Goal: Communication & Community: Participate in discussion

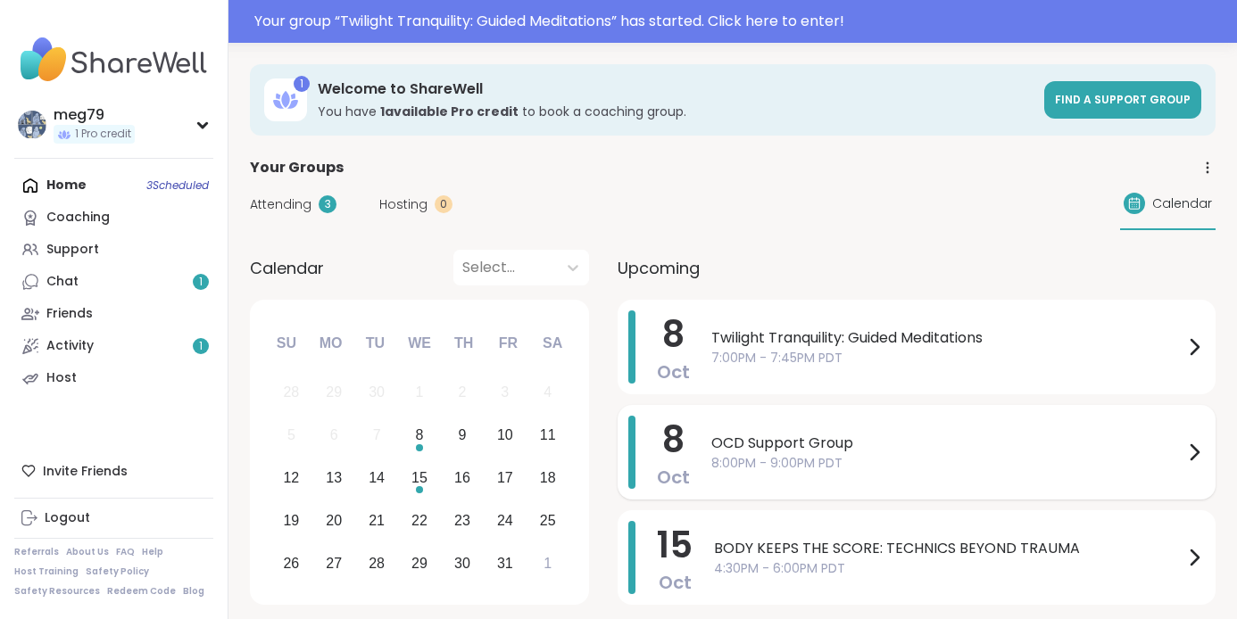
click at [882, 447] on span "OCD Support Group" at bounding box center [947, 443] width 472 height 21
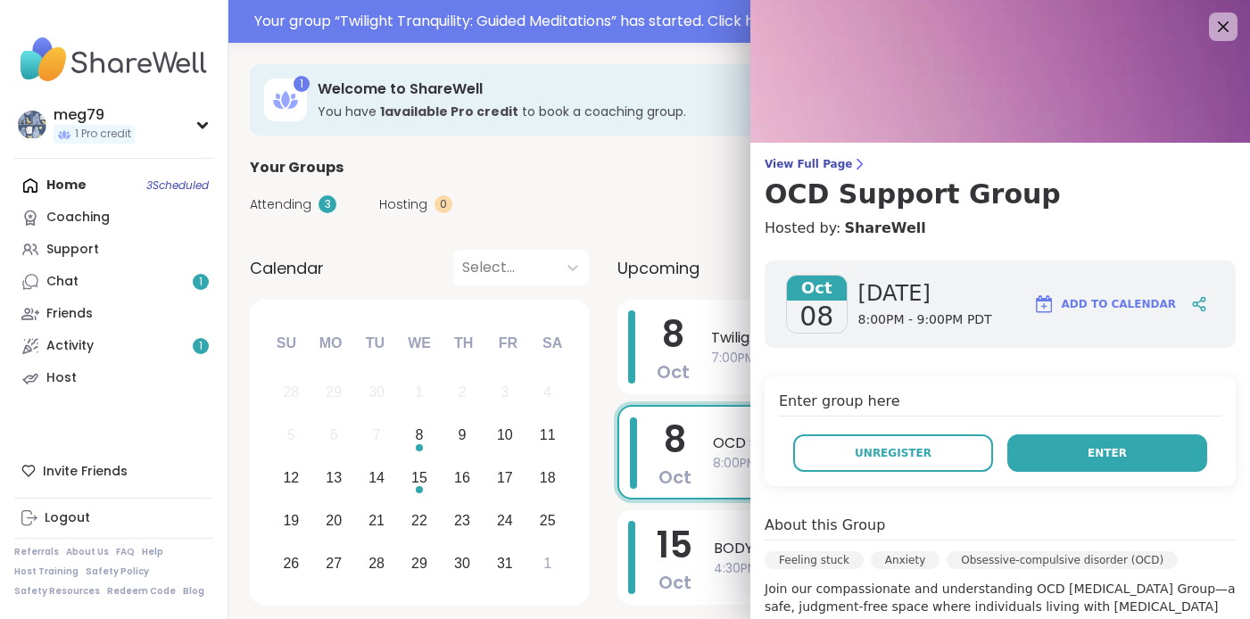
click at [1026, 452] on button "Enter" at bounding box center [1107, 453] width 200 height 37
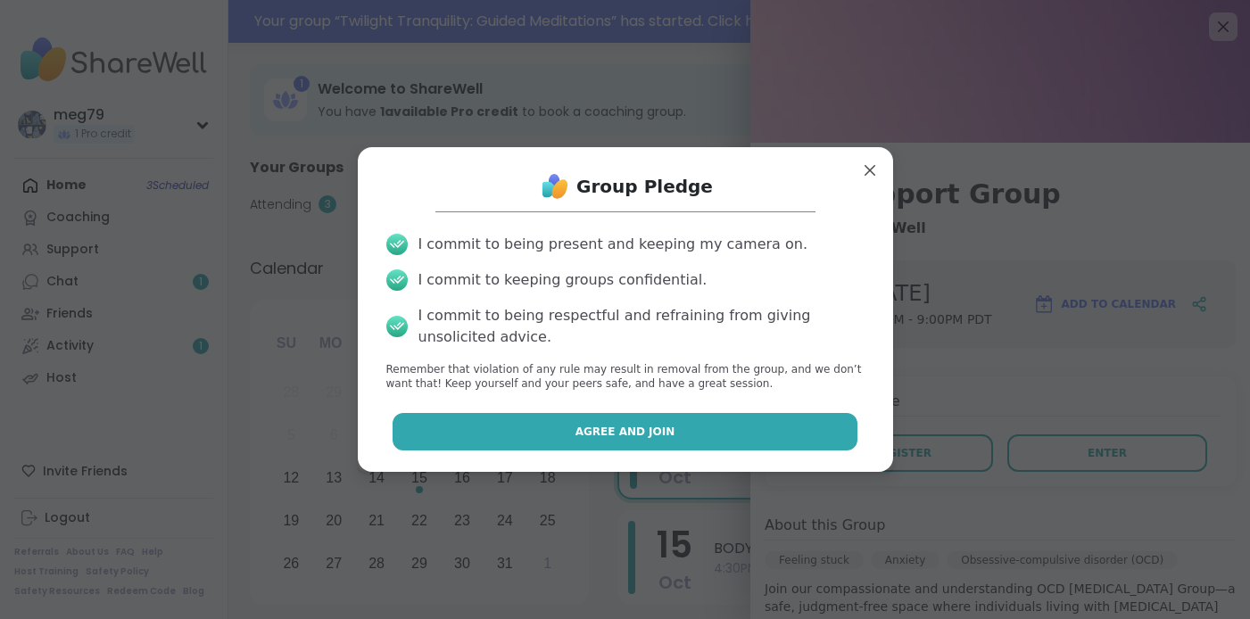
click at [640, 430] on span "Agree and Join" at bounding box center [626, 432] width 100 height 16
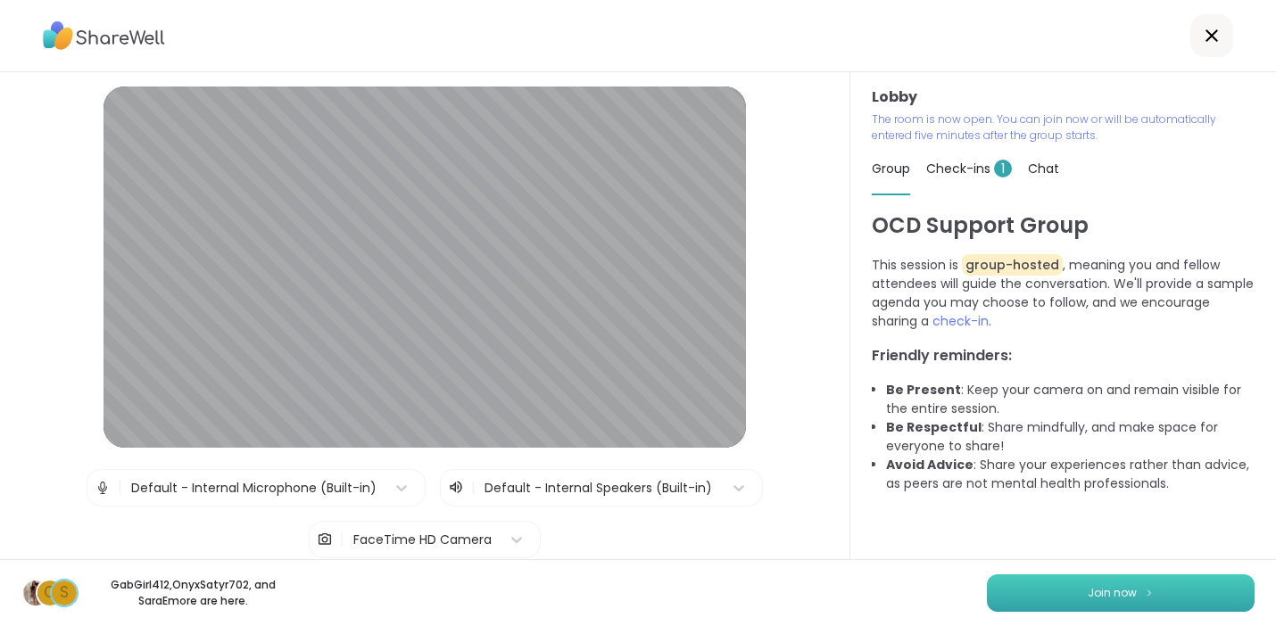
click at [1088, 597] on span "Join now" at bounding box center [1112, 593] width 49 height 16
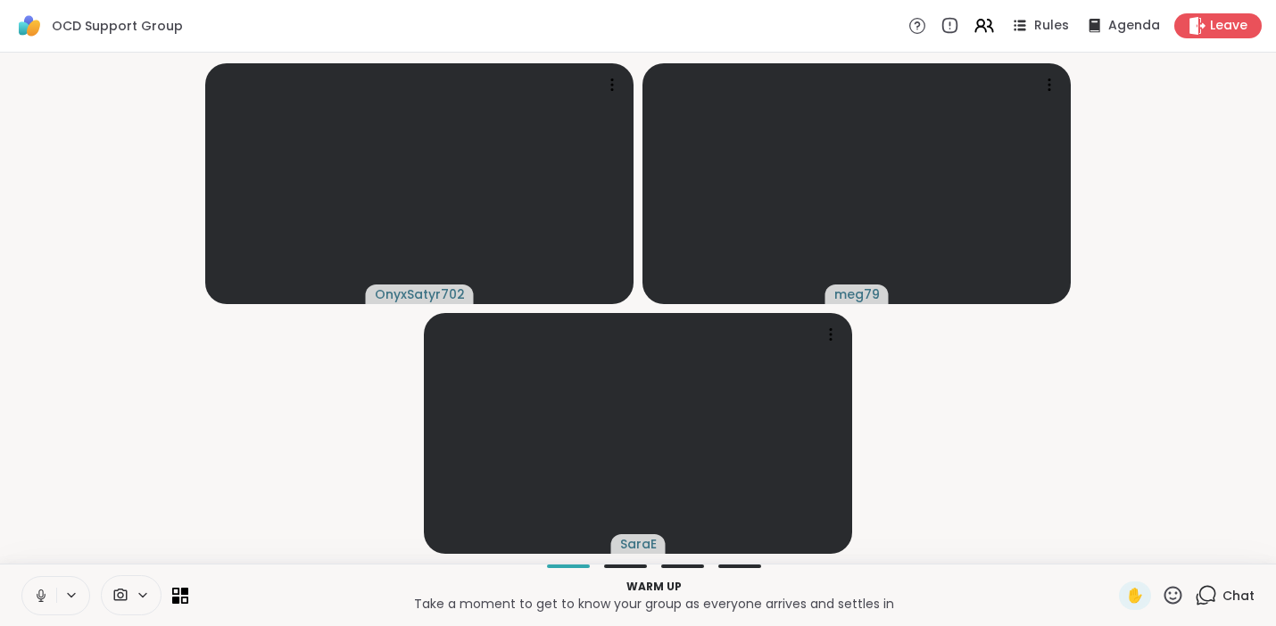
click at [40, 601] on icon at bounding box center [41, 596] width 16 height 16
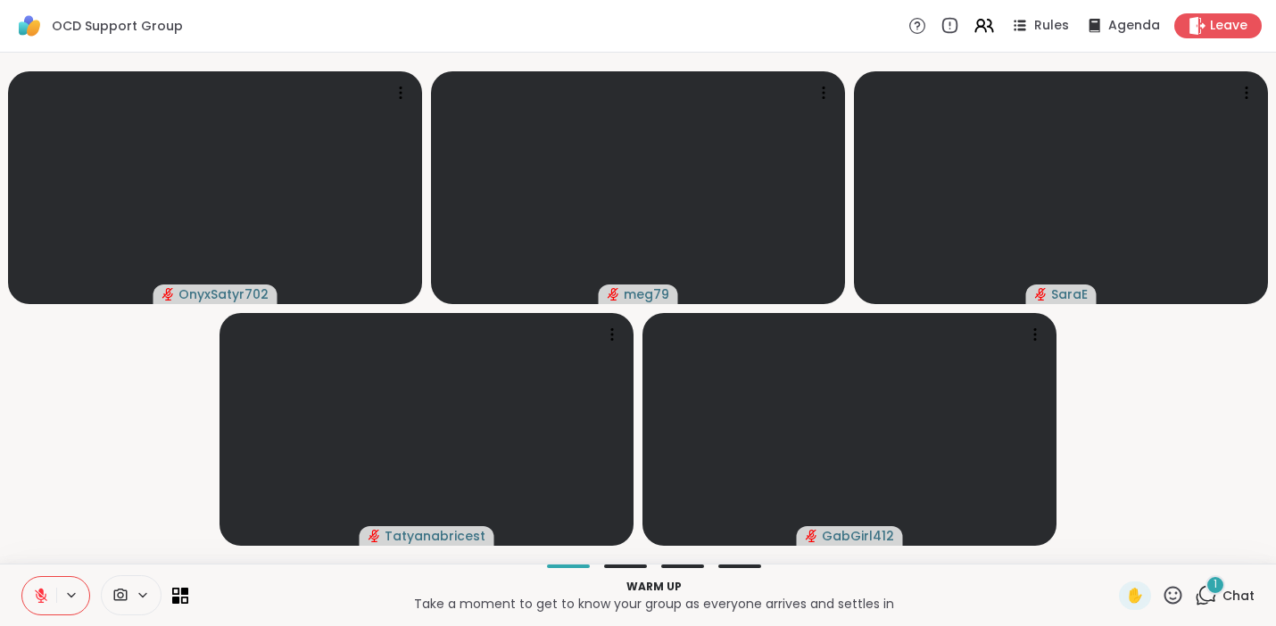
click at [1205, 591] on div "1" at bounding box center [1215, 586] width 20 height 20
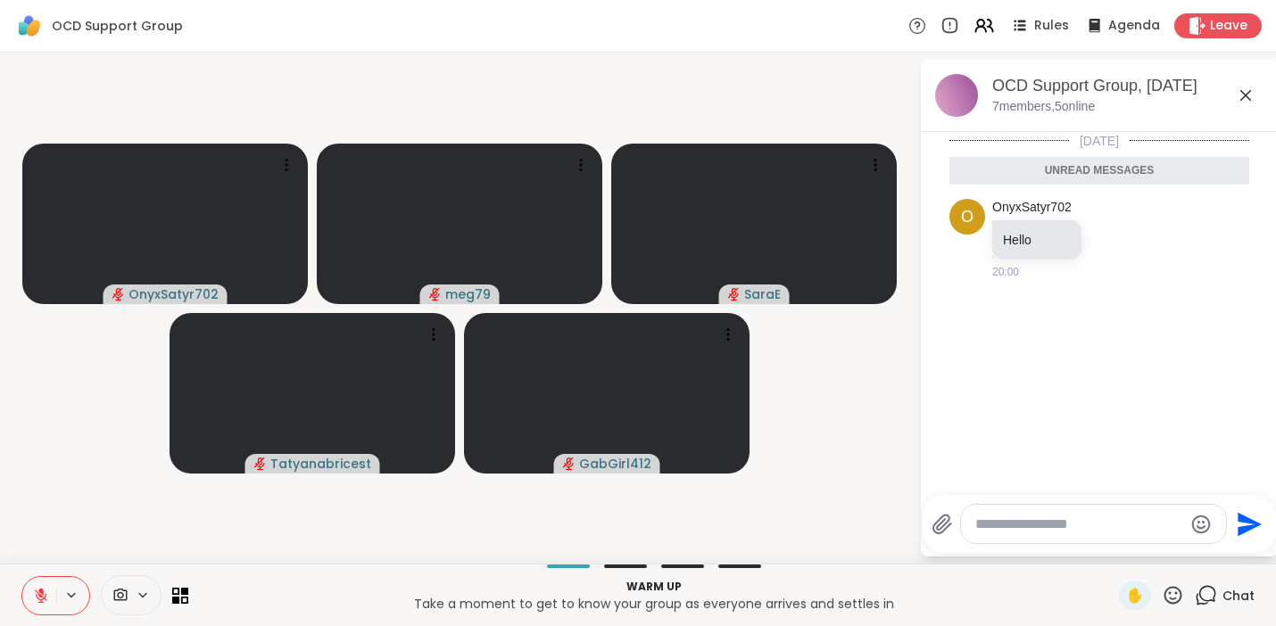
click at [39, 589] on icon at bounding box center [40, 591] width 5 height 7
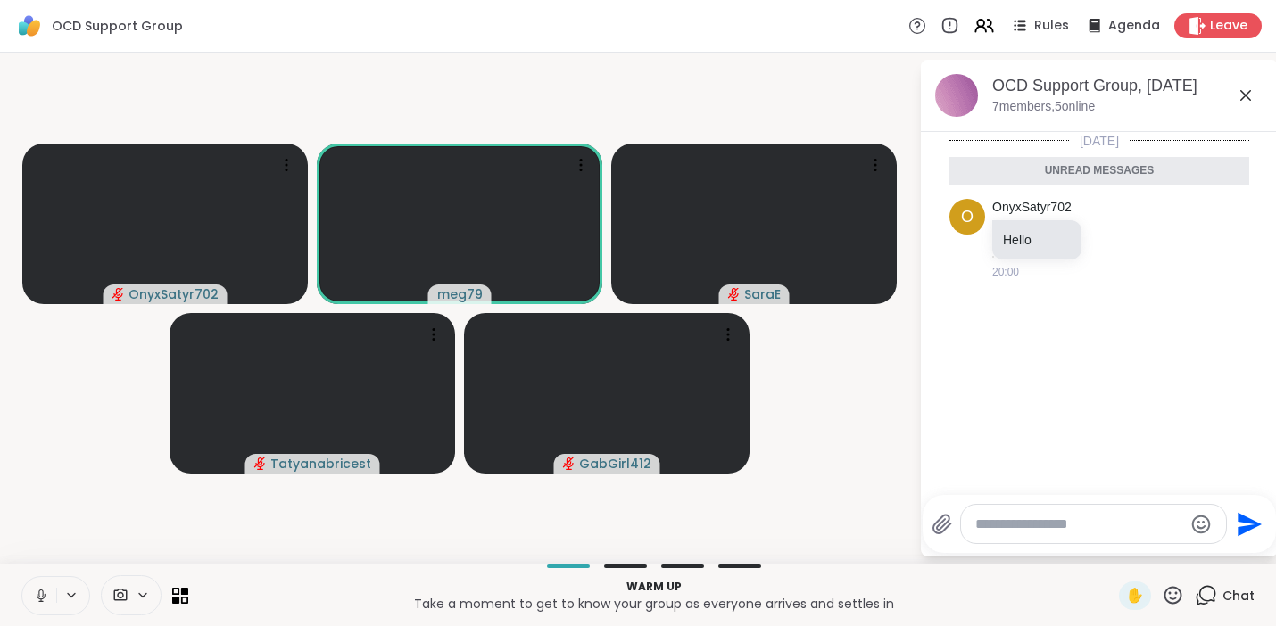
click at [39, 589] on icon at bounding box center [41, 596] width 16 height 16
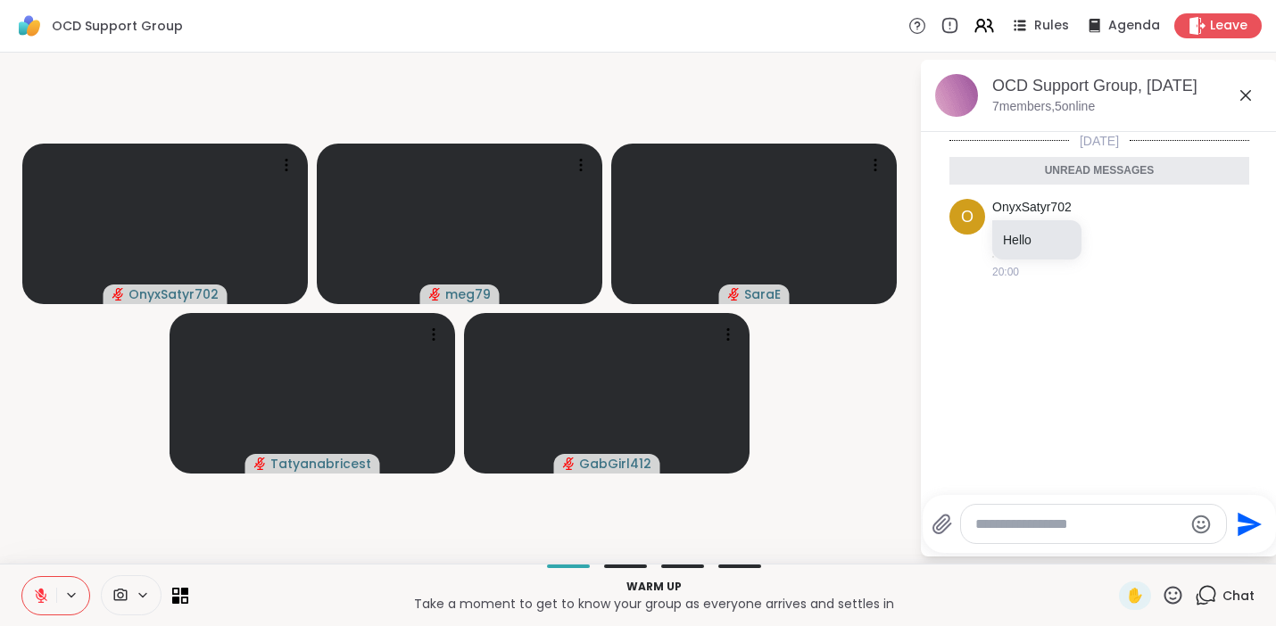
click at [1236, 89] on icon at bounding box center [1245, 95] width 21 height 21
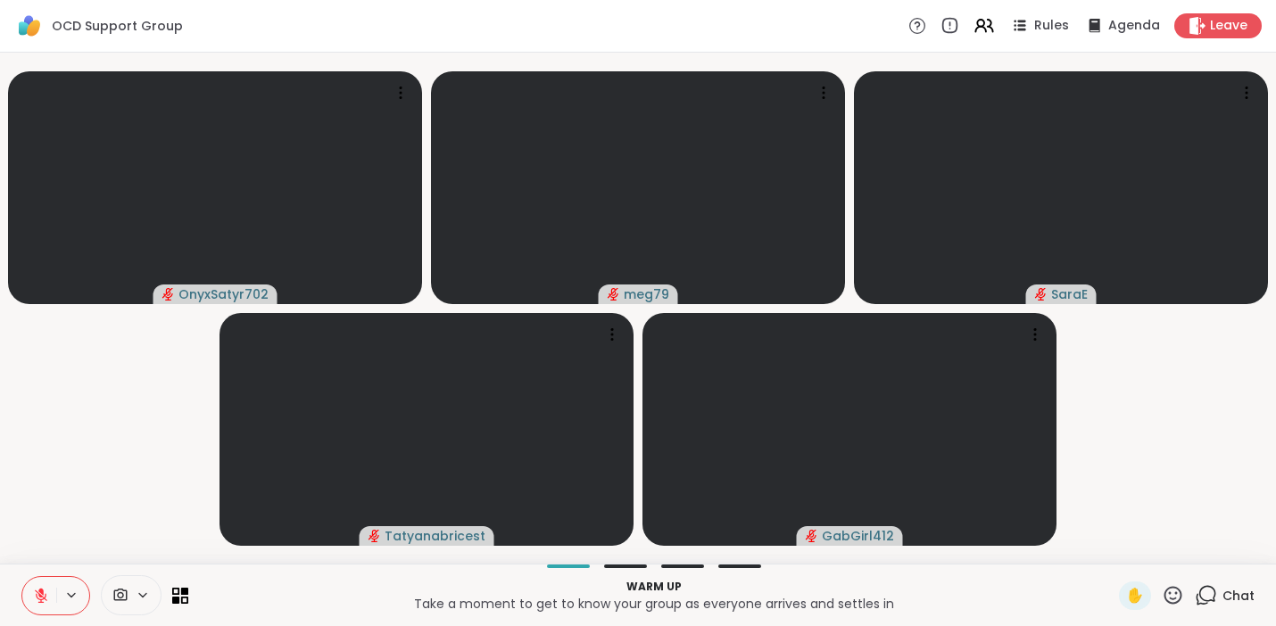
click at [41, 585] on button at bounding box center [39, 595] width 34 height 37
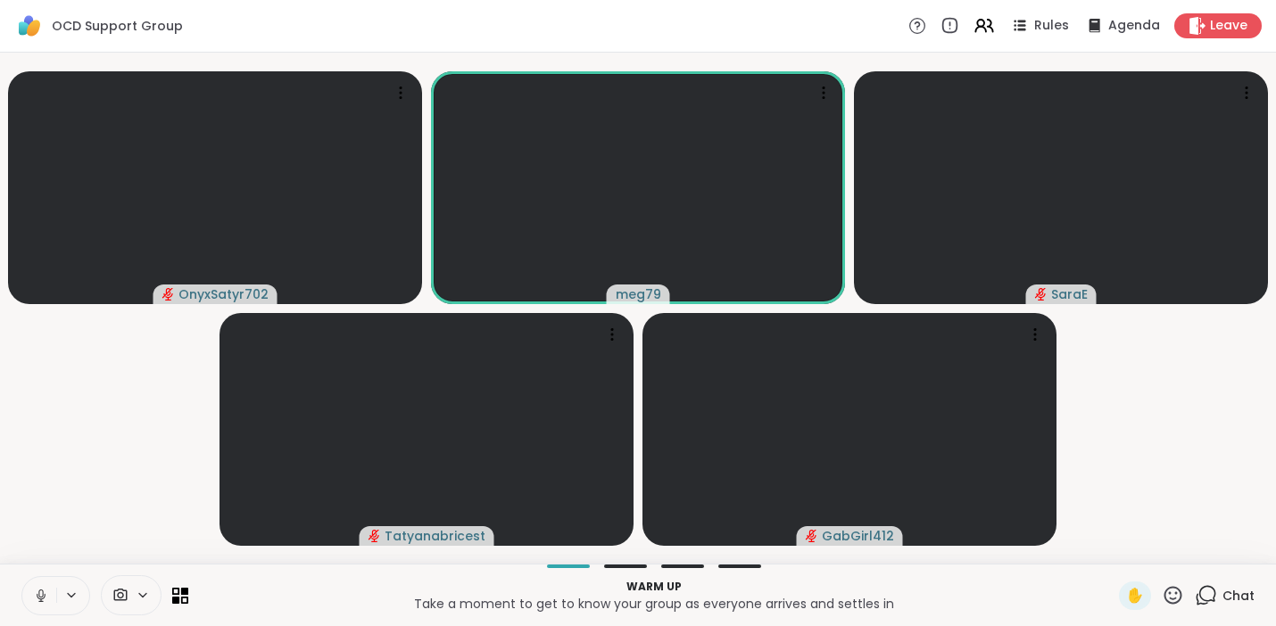
click at [39, 600] on icon at bounding box center [41, 596] width 16 height 16
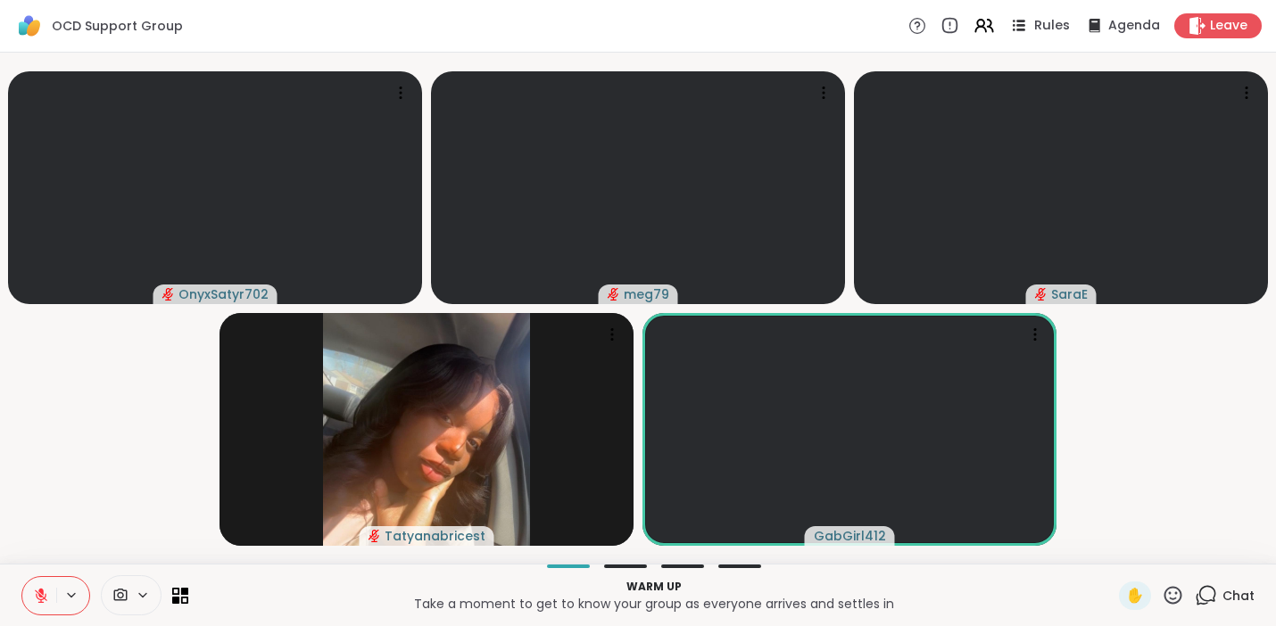
click at [1034, 21] on span "Rules" at bounding box center [1052, 26] width 37 height 19
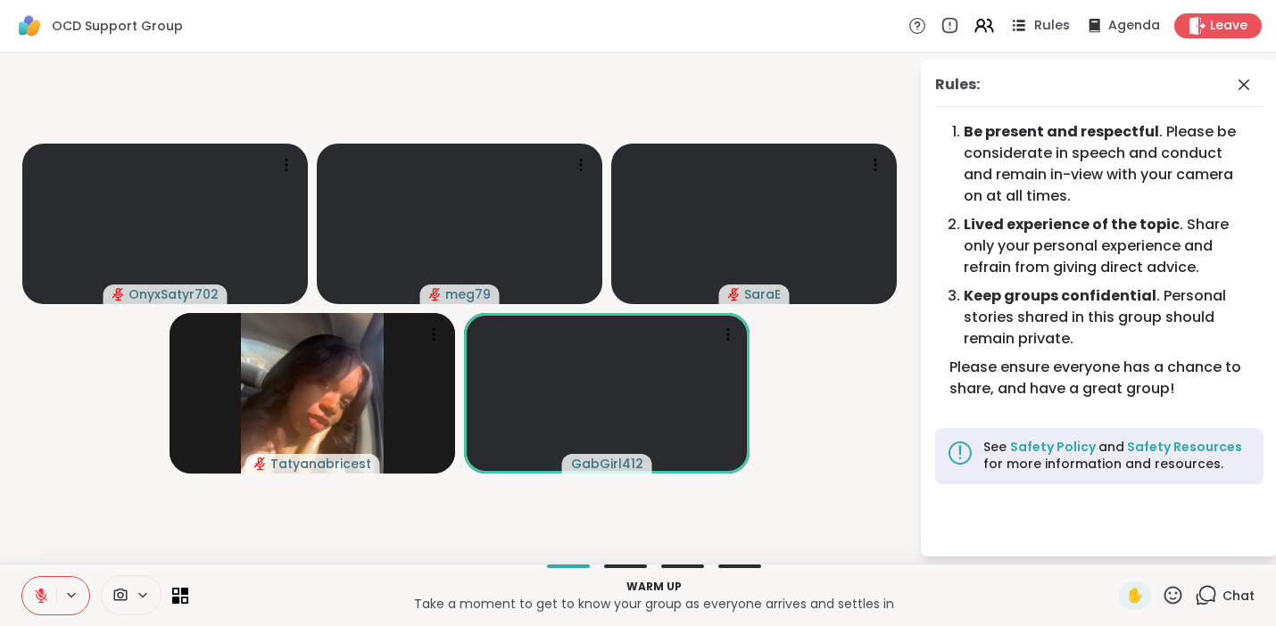
click at [1034, 34] on span "Rules" at bounding box center [1052, 26] width 37 height 19
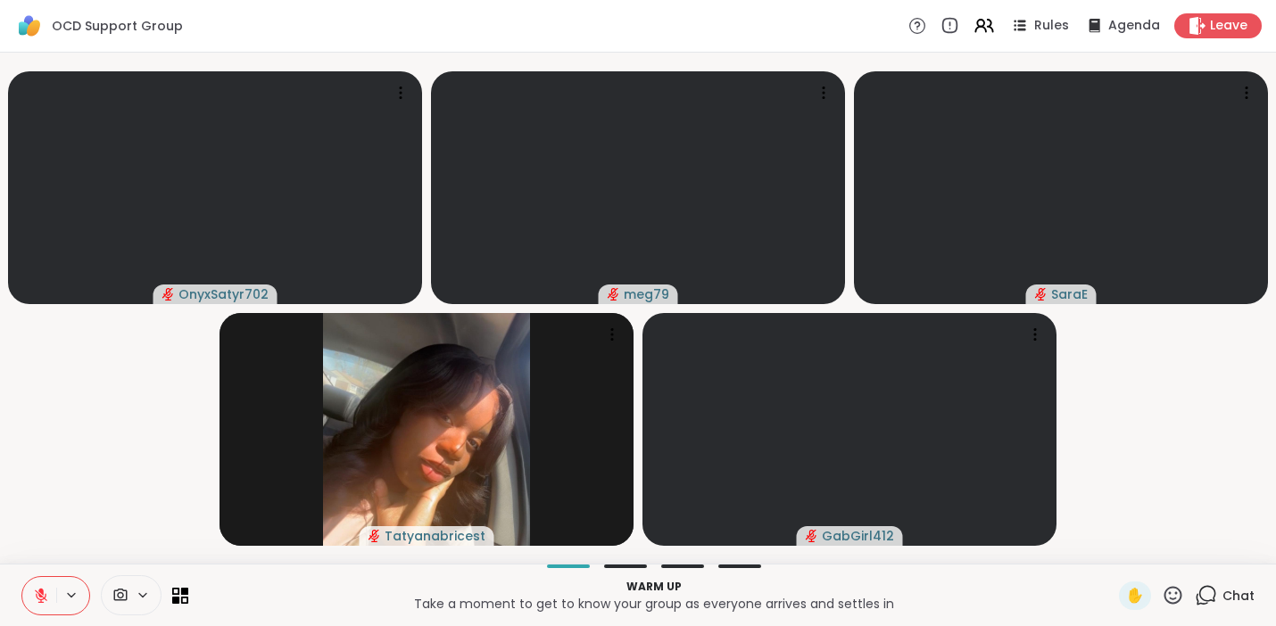
click at [37, 599] on icon at bounding box center [41, 596] width 16 height 16
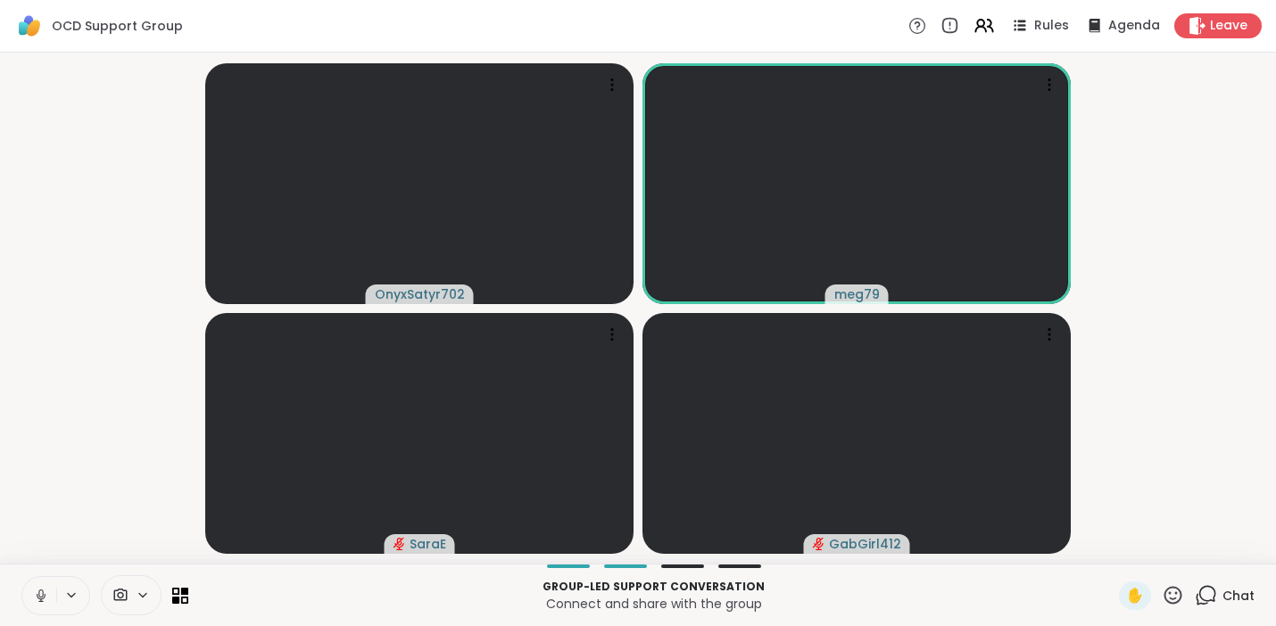
click at [46, 601] on icon at bounding box center [41, 596] width 16 height 16
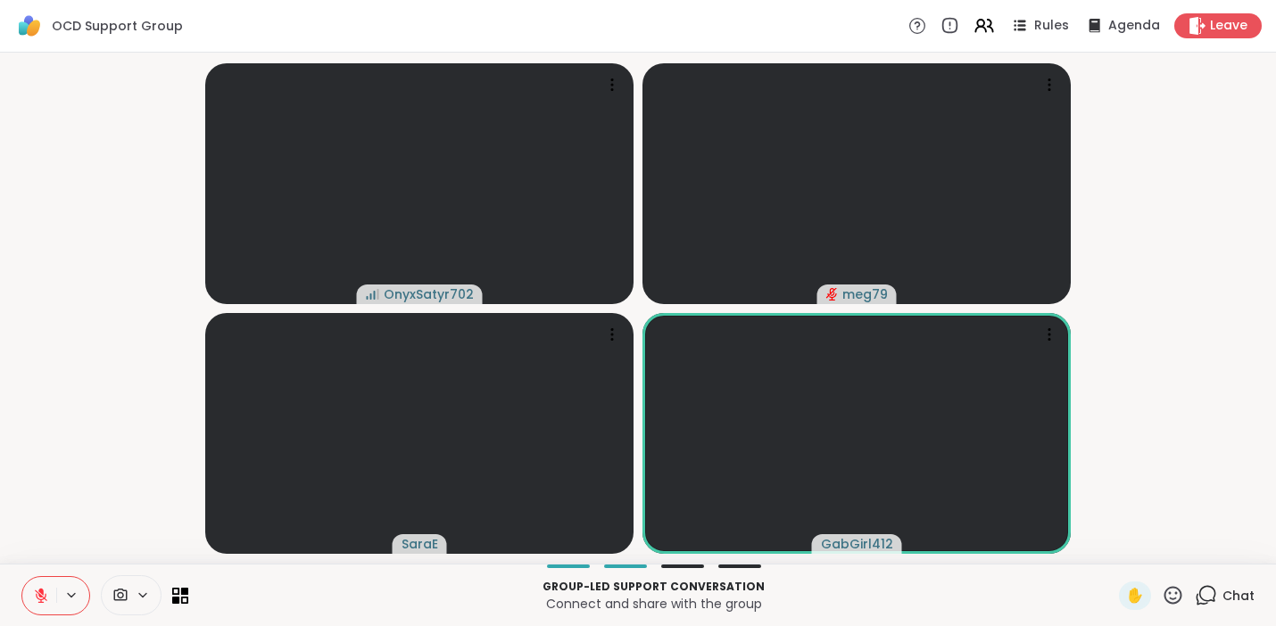
click at [45, 600] on icon at bounding box center [41, 596] width 16 height 16
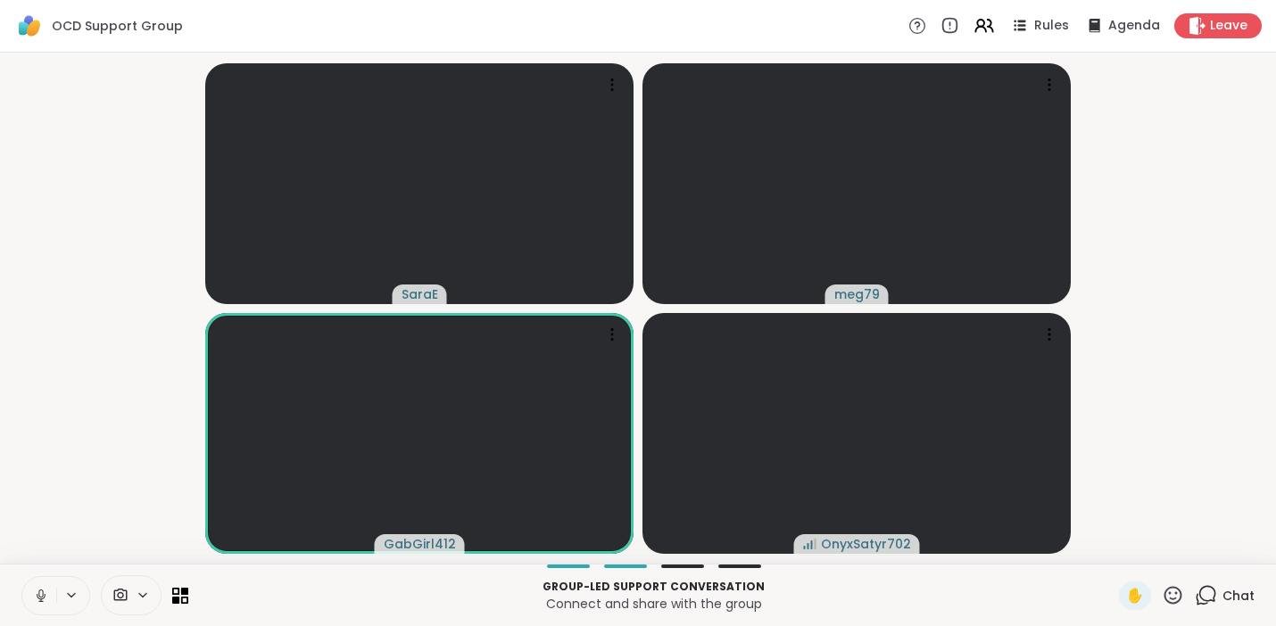
click at [43, 591] on icon at bounding box center [40, 594] width 4 height 8
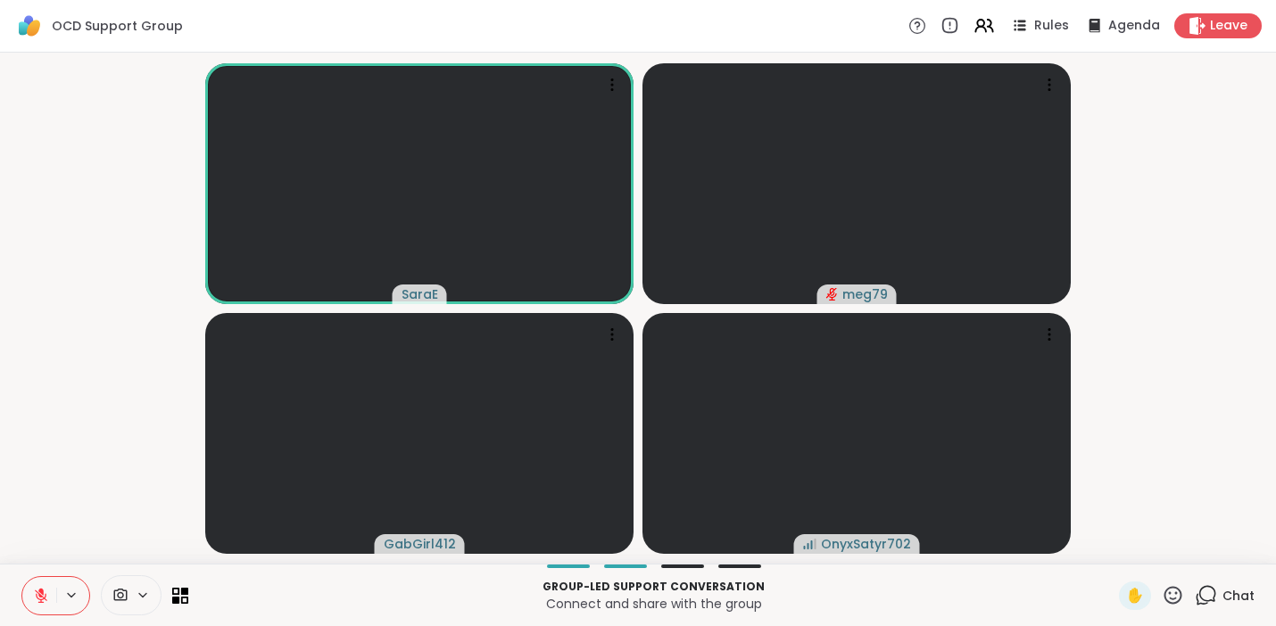
click at [36, 591] on icon at bounding box center [41, 596] width 12 height 12
click at [44, 592] on icon at bounding box center [41, 596] width 16 height 16
click at [1213, 586] on span "1" at bounding box center [1215, 584] width 4 height 15
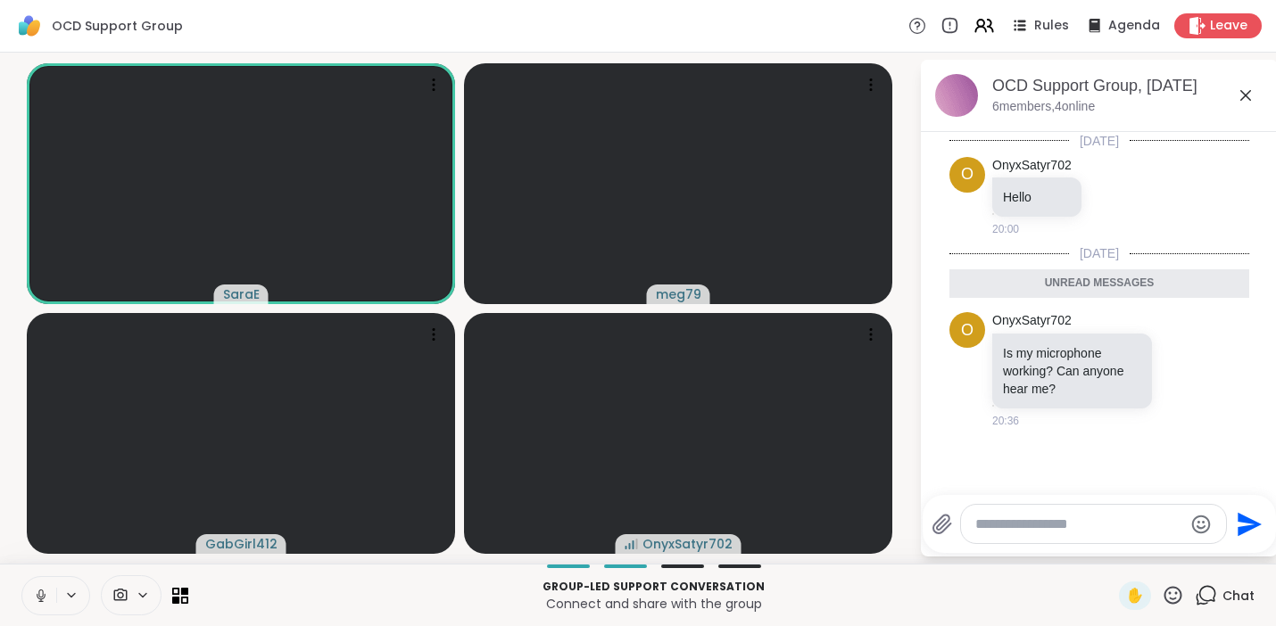
click at [1011, 518] on textarea "Type your message" at bounding box center [1079, 525] width 208 height 18
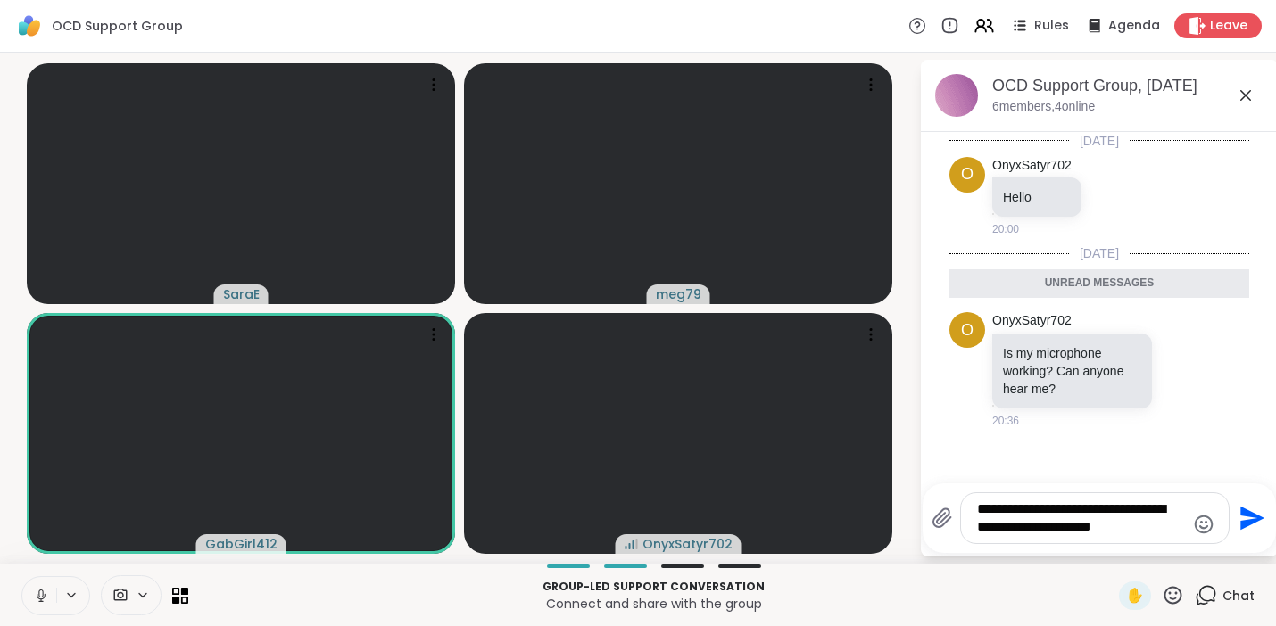
type textarea "**********"
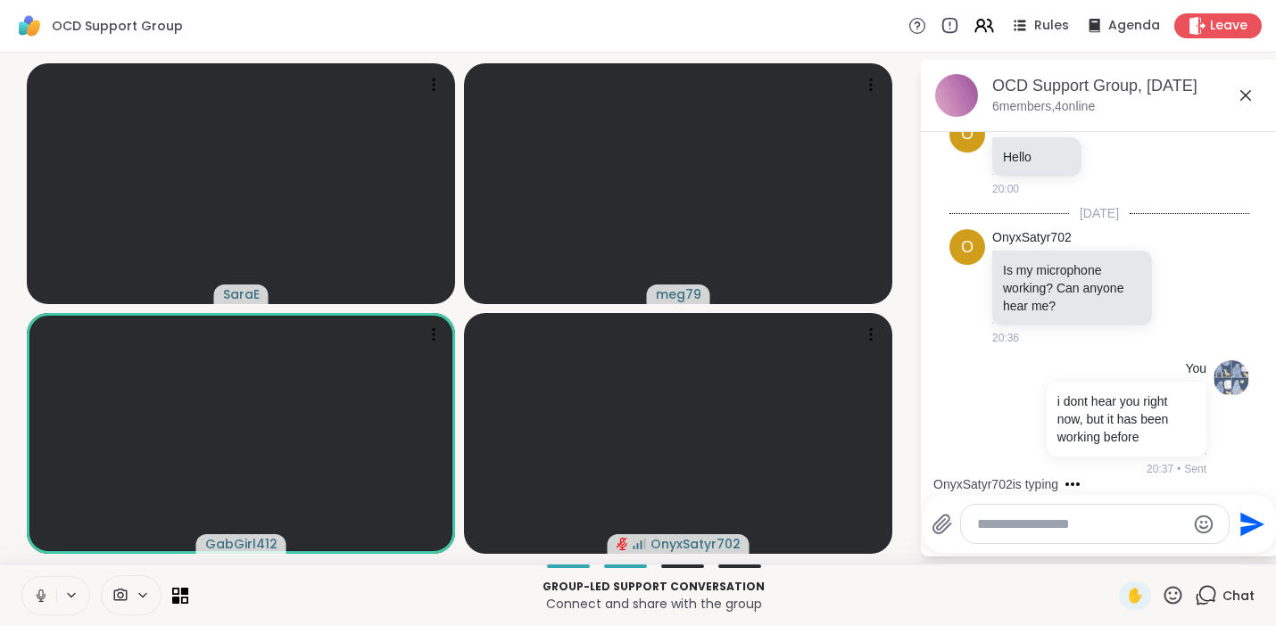
scroll to position [153, 0]
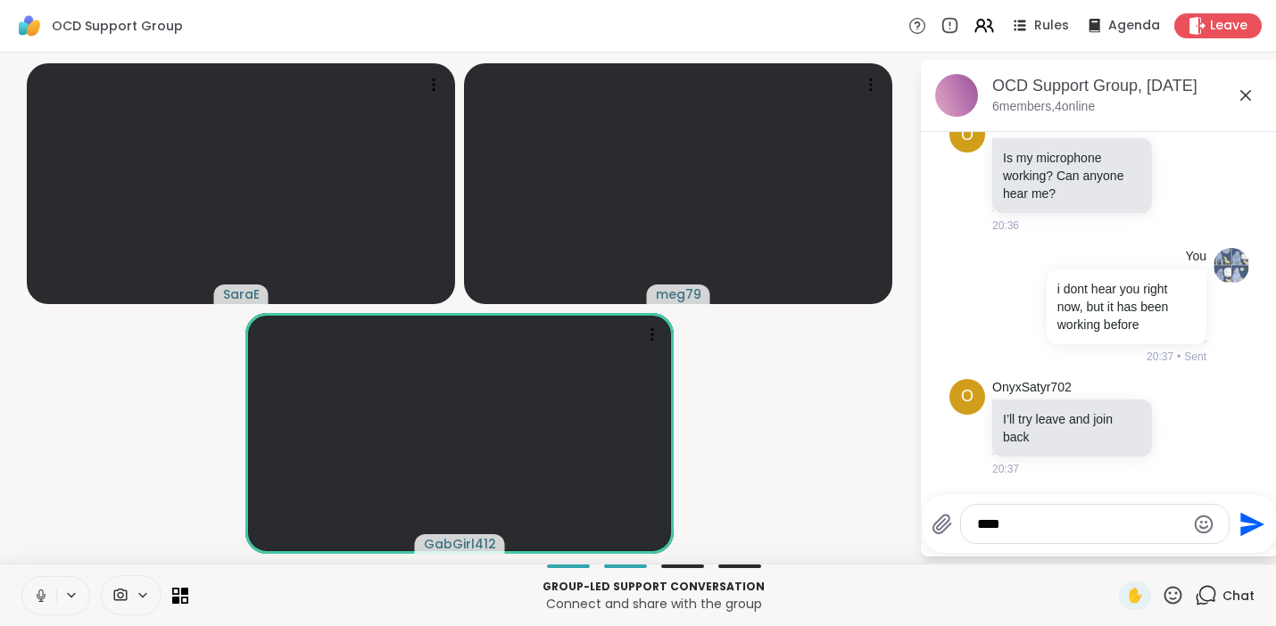
type textarea "*****"
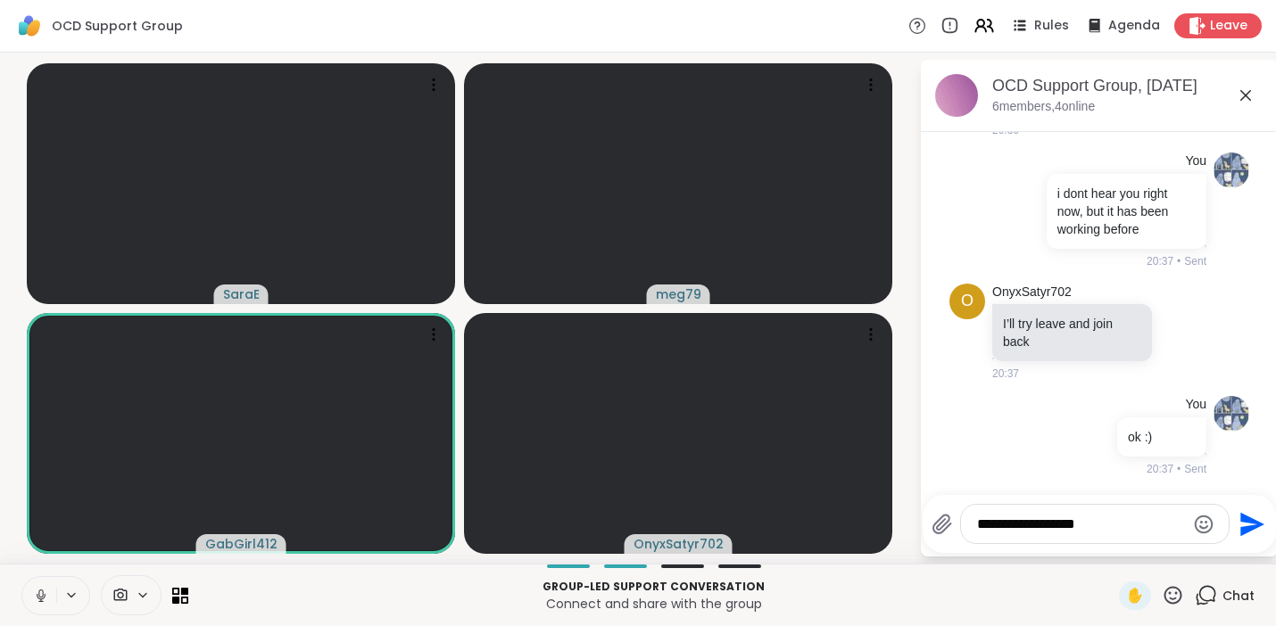
type textarea "**********"
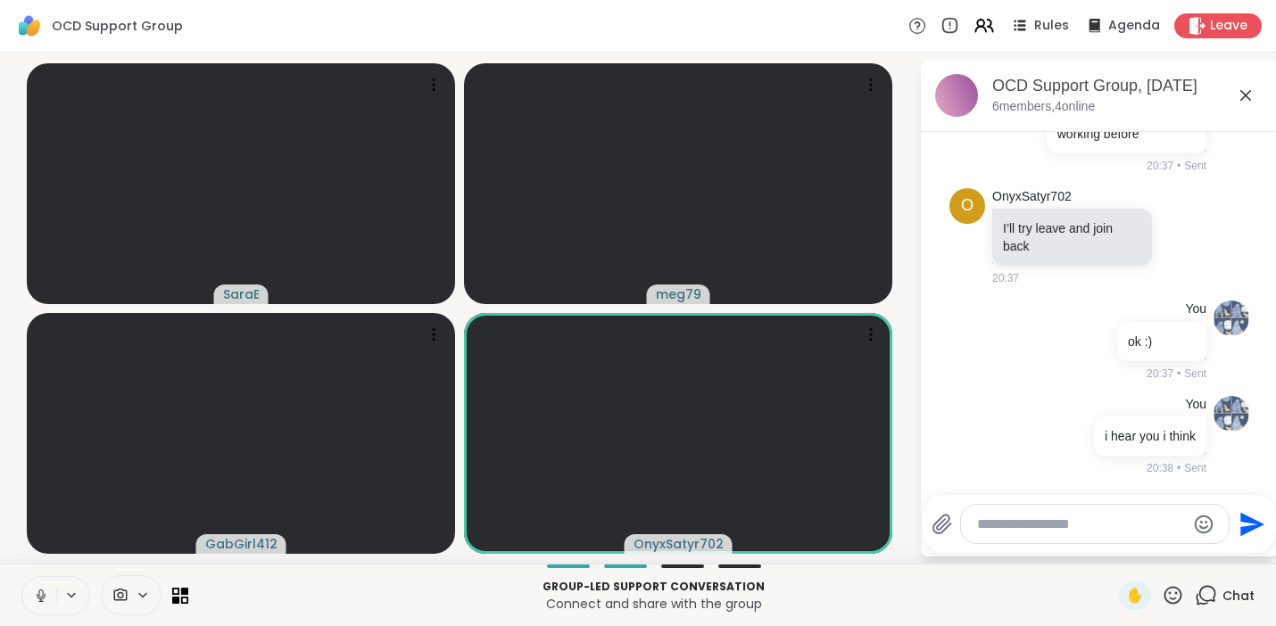
click at [36, 597] on icon at bounding box center [41, 596] width 16 height 16
click at [1236, 102] on icon at bounding box center [1245, 95] width 21 height 21
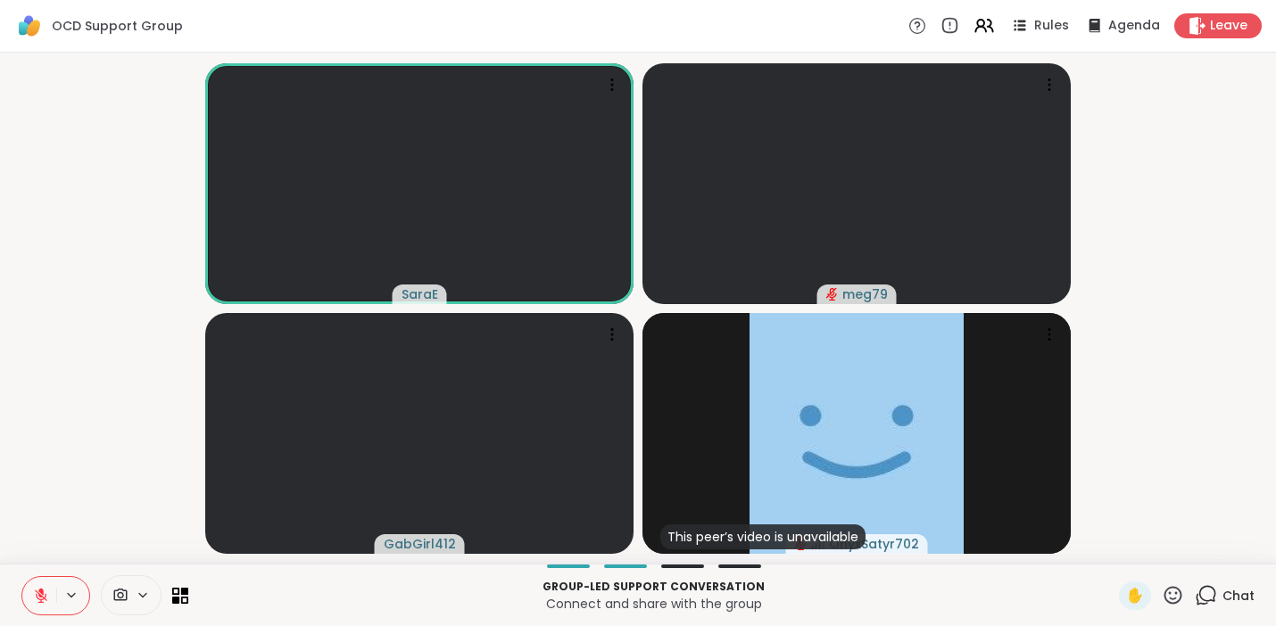
click at [42, 602] on icon at bounding box center [41, 596] width 16 height 16
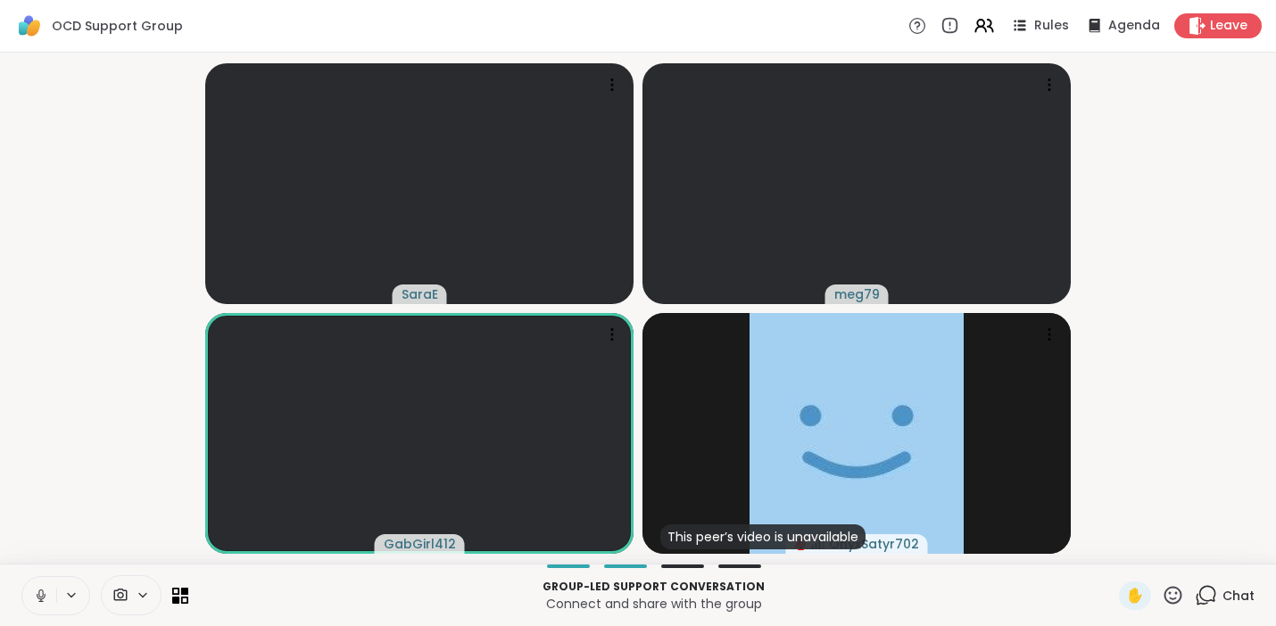
click at [37, 602] on icon at bounding box center [41, 596] width 16 height 16
click at [45, 596] on icon at bounding box center [41, 596] width 12 height 12
click at [45, 596] on icon at bounding box center [41, 595] width 9 height 5
click at [45, 596] on icon at bounding box center [41, 596] width 12 height 12
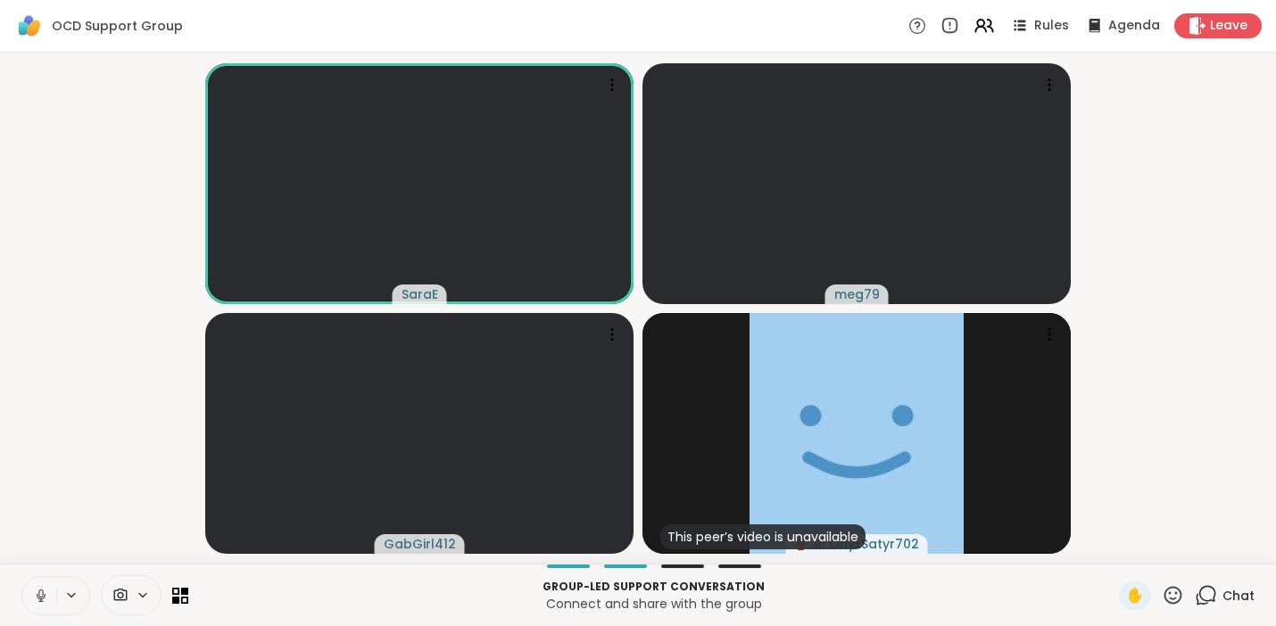
click at [36, 591] on icon at bounding box center [41, 596] width 16 height 16
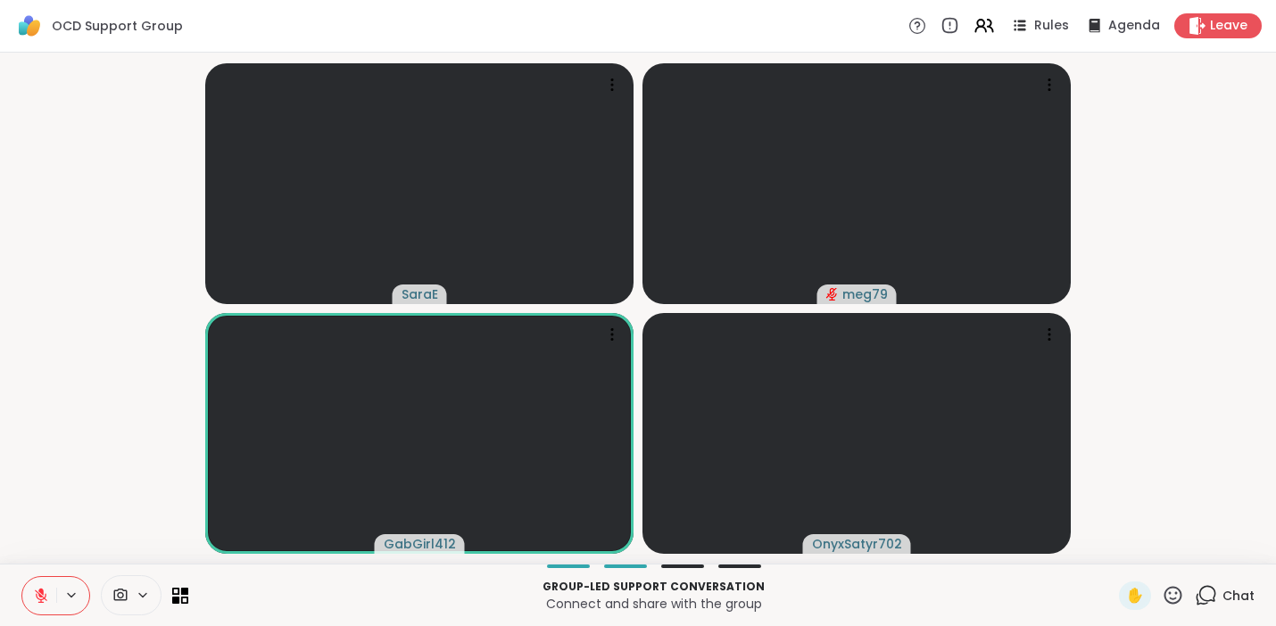
click at [35, 594] on icon at bounding box center [41, 596] width 16 height 16
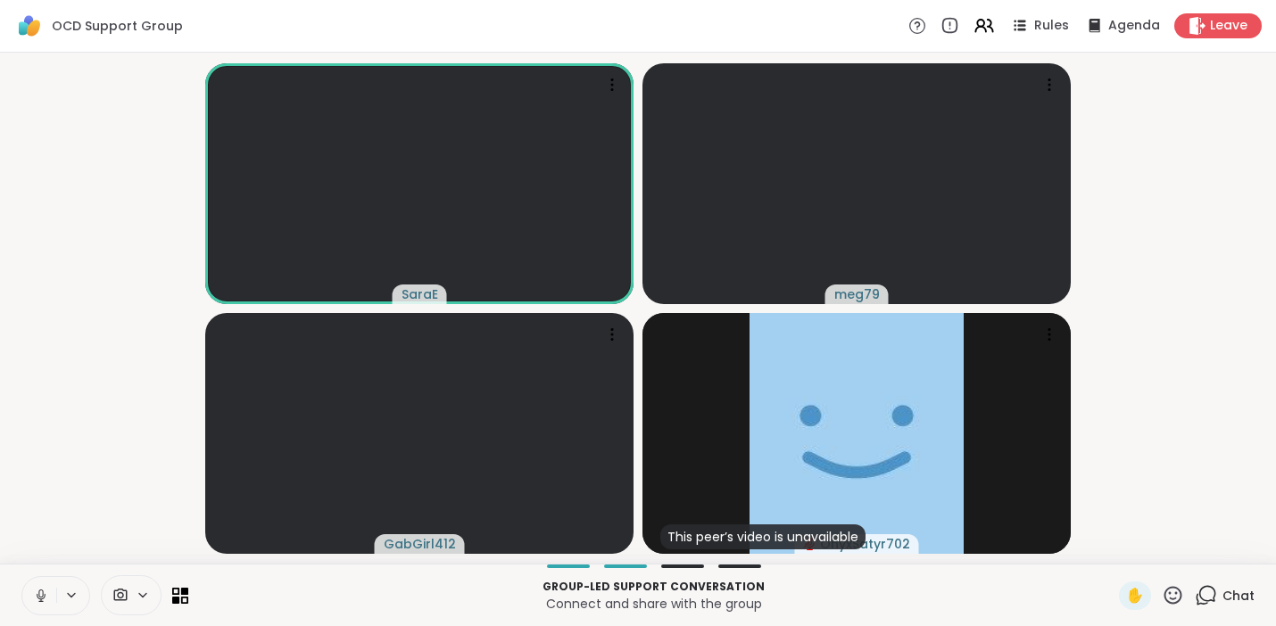
click at [46, 597] on icon at bounding box center [41, 596] width 16 height 16
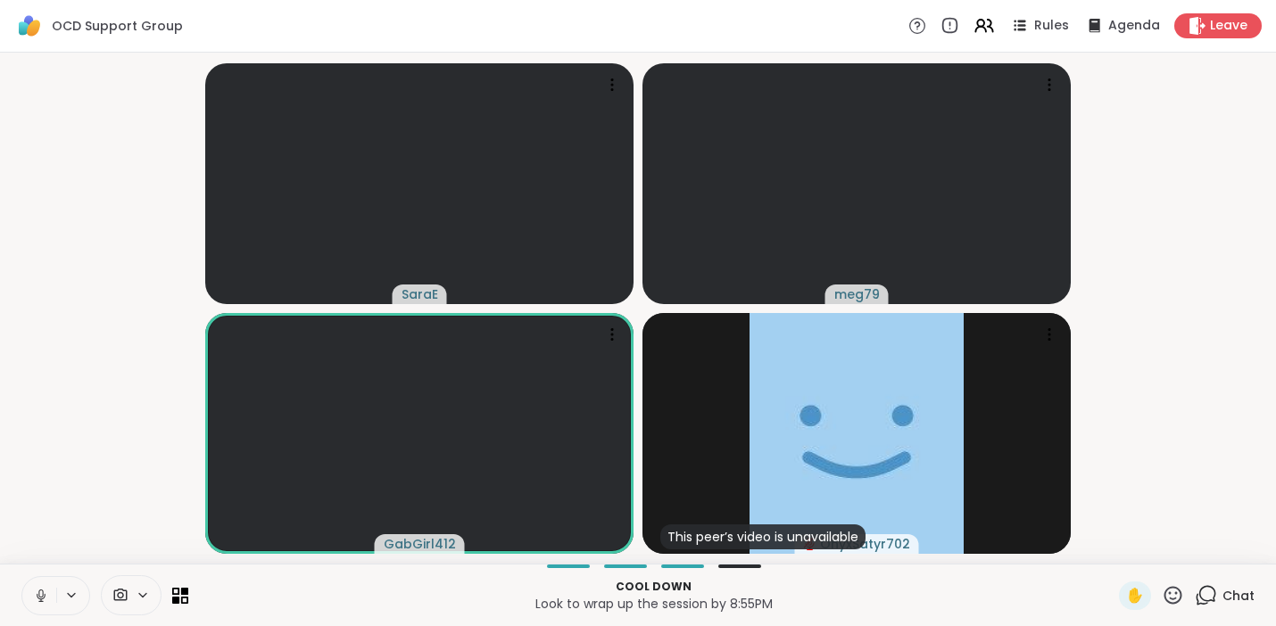
click at [46, 597] on icon at bounding box center [41, 596] width 16 height 16
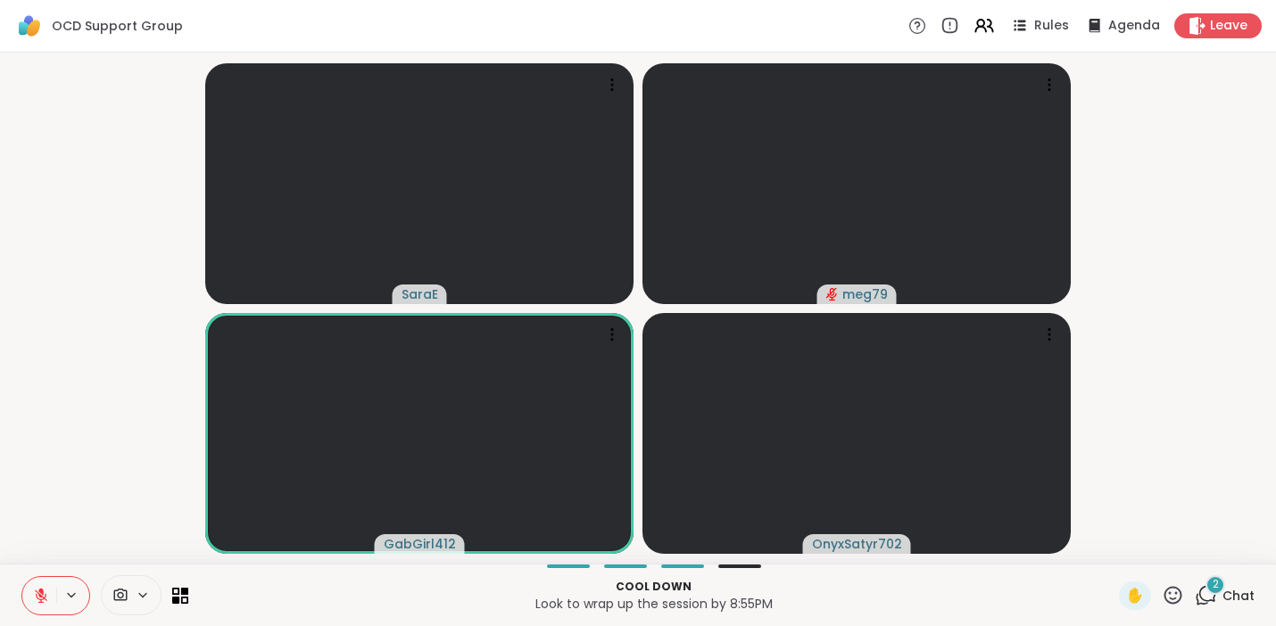
click at [1197, 601] on icon at bounding box center [1203, 600] width 12 height 12
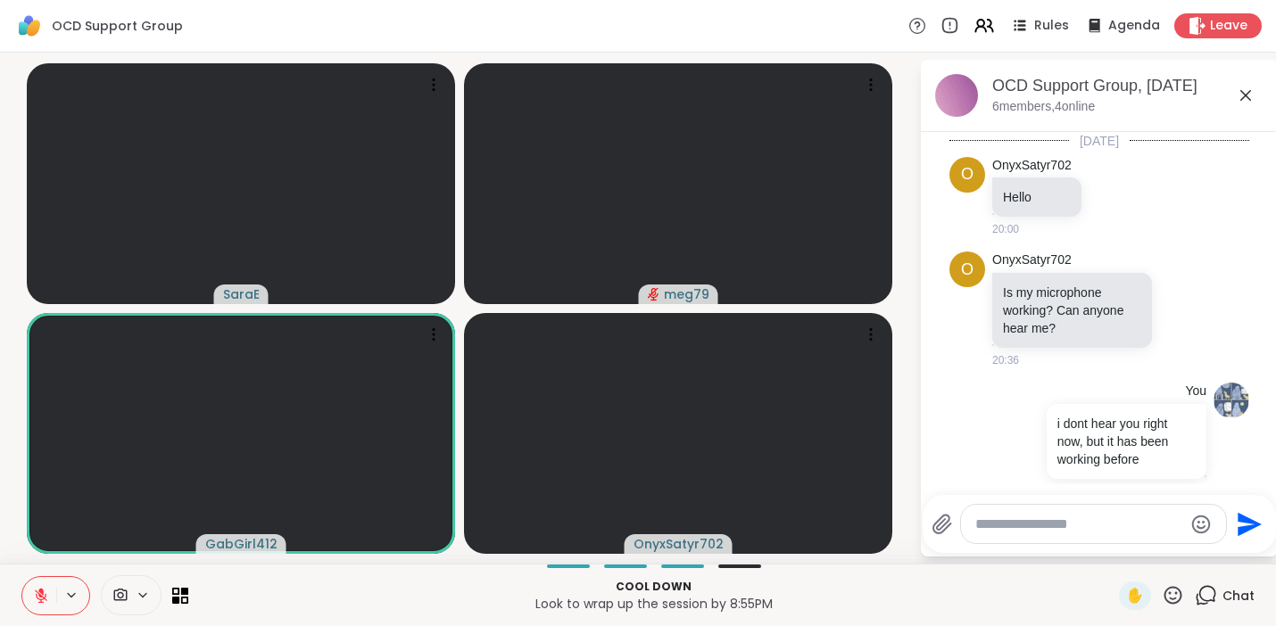
scroll to position [611, 0]
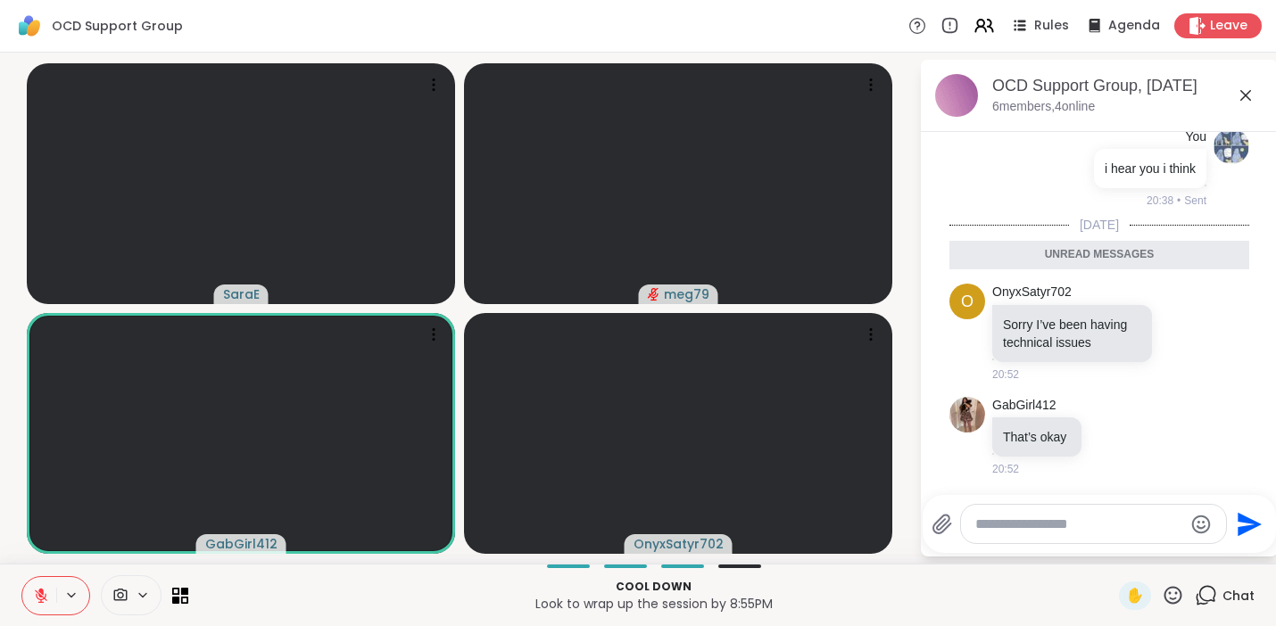
click at [1196, 600] on icon at bounding box center [1206, 595] width 22 height 22
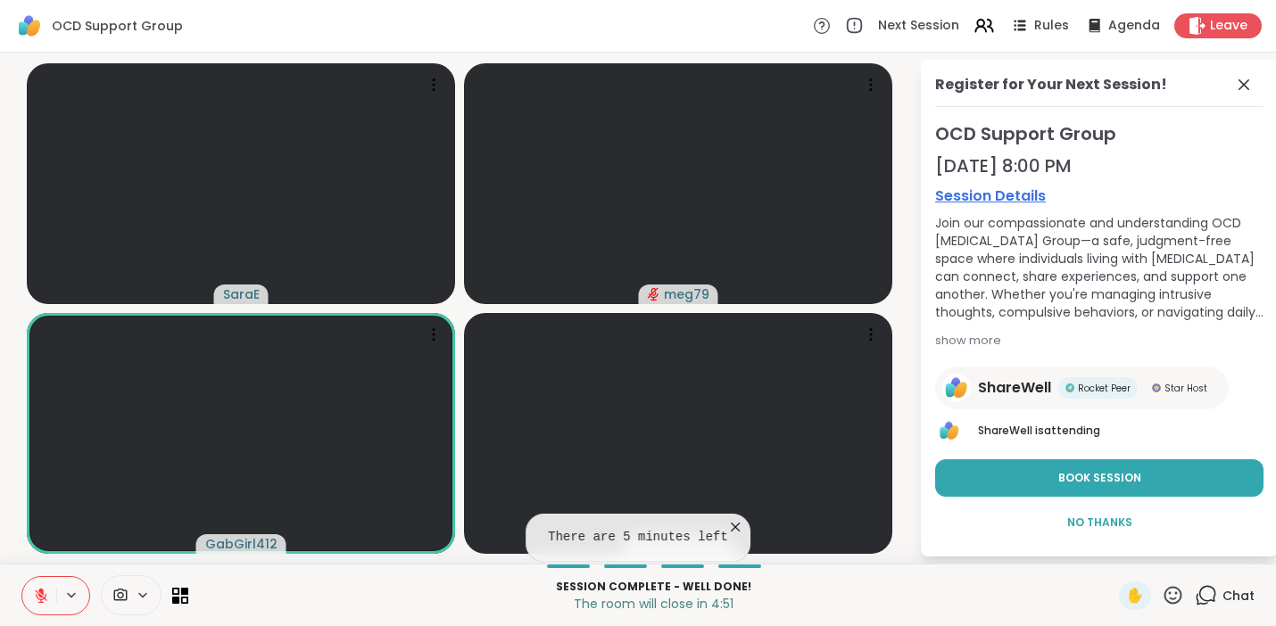
click at [733, 522] on icon at bounding box center [735, 527] width 18 height 18
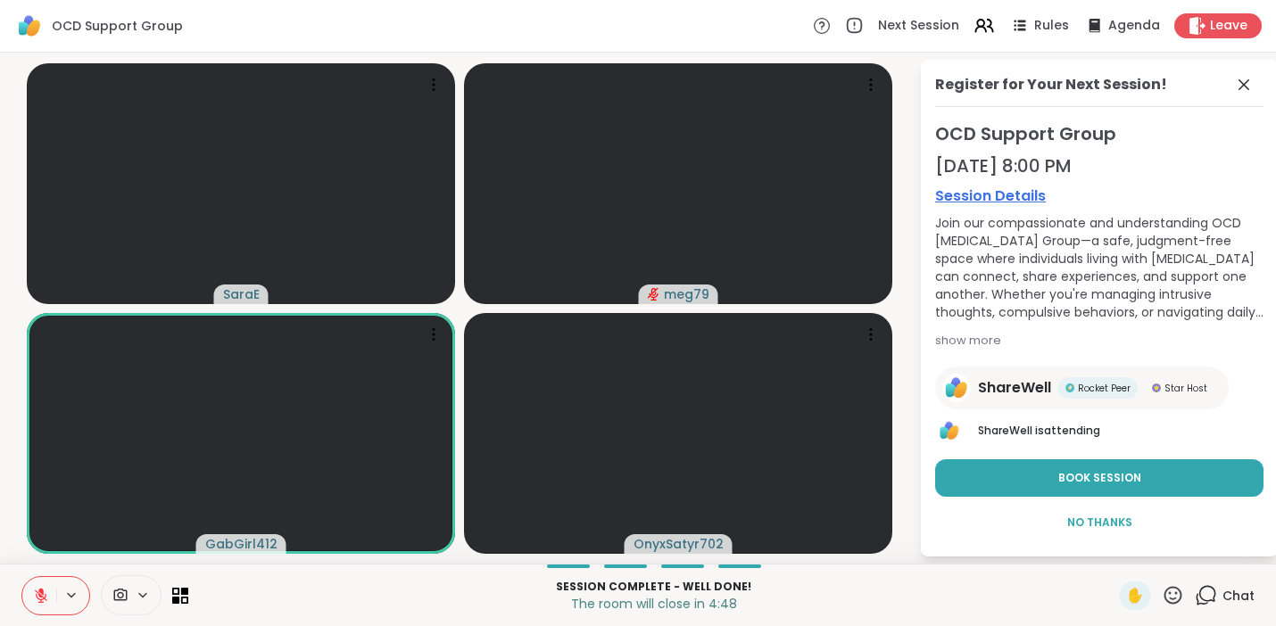
click at [43, 593] on icon at bounding box center [40, 591] width 5 height 7
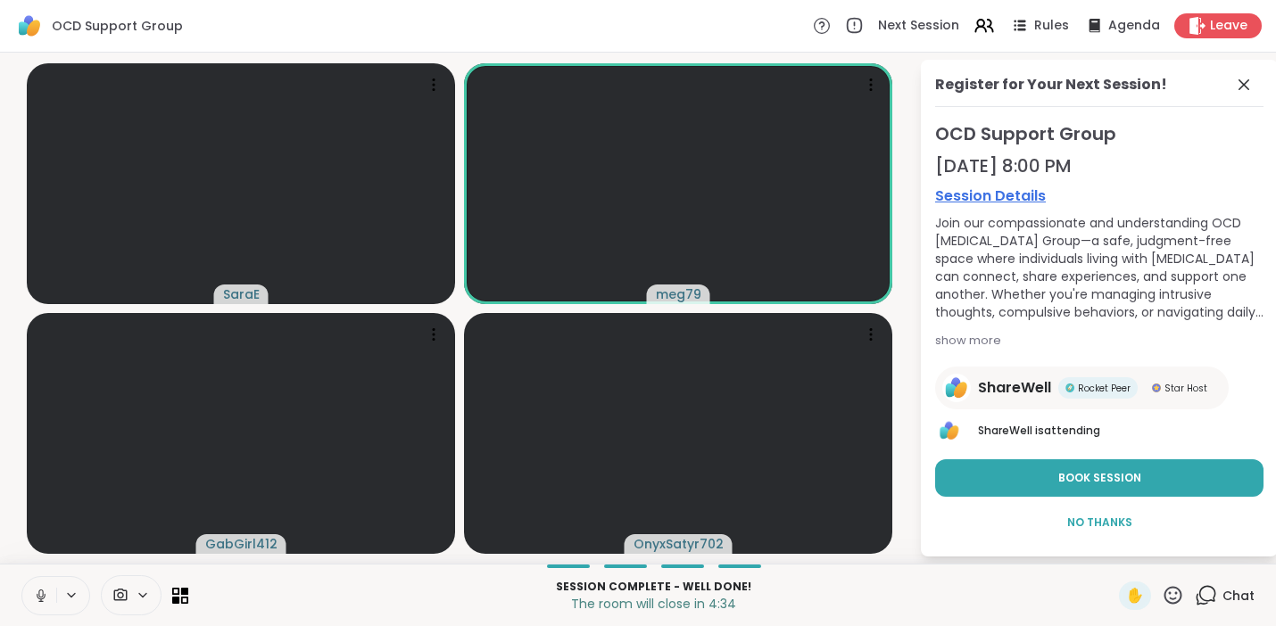
click at [41, 594] on icon at bounding box center [41, 596] width 16 height 16
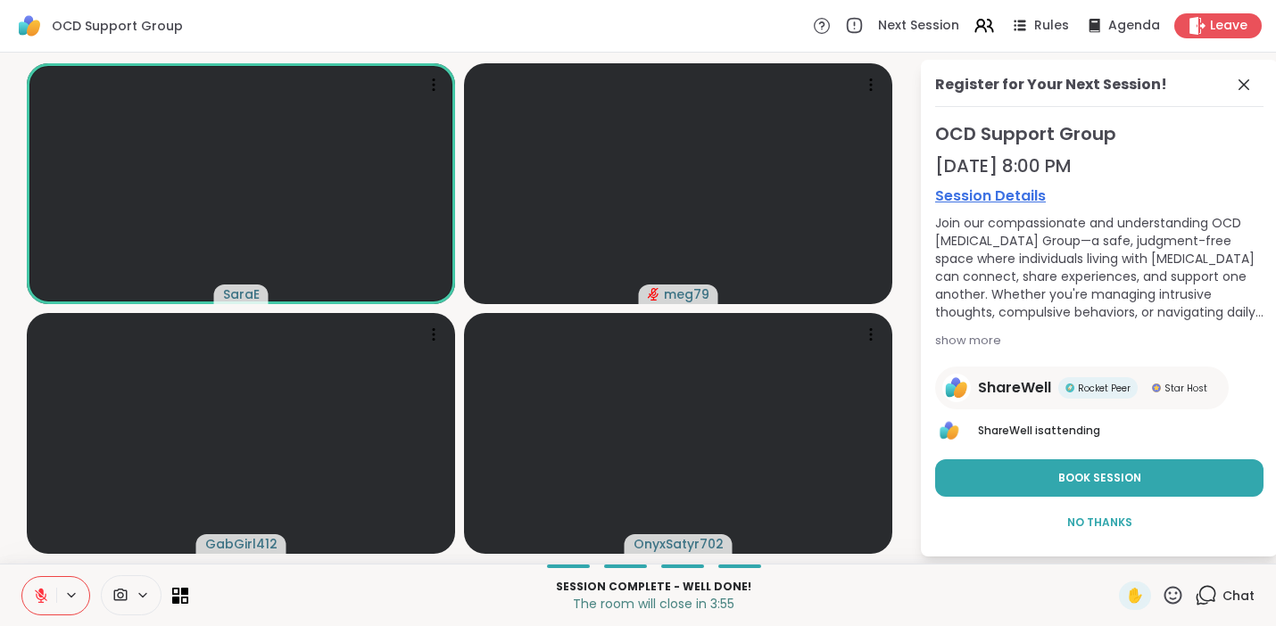
click at [1162, 592] on icon at bounding box center [1173, 595] width 22 height 22
click at [1112, 543] on span "❤️" at bounding box center [1121, 548] width 18 height 21
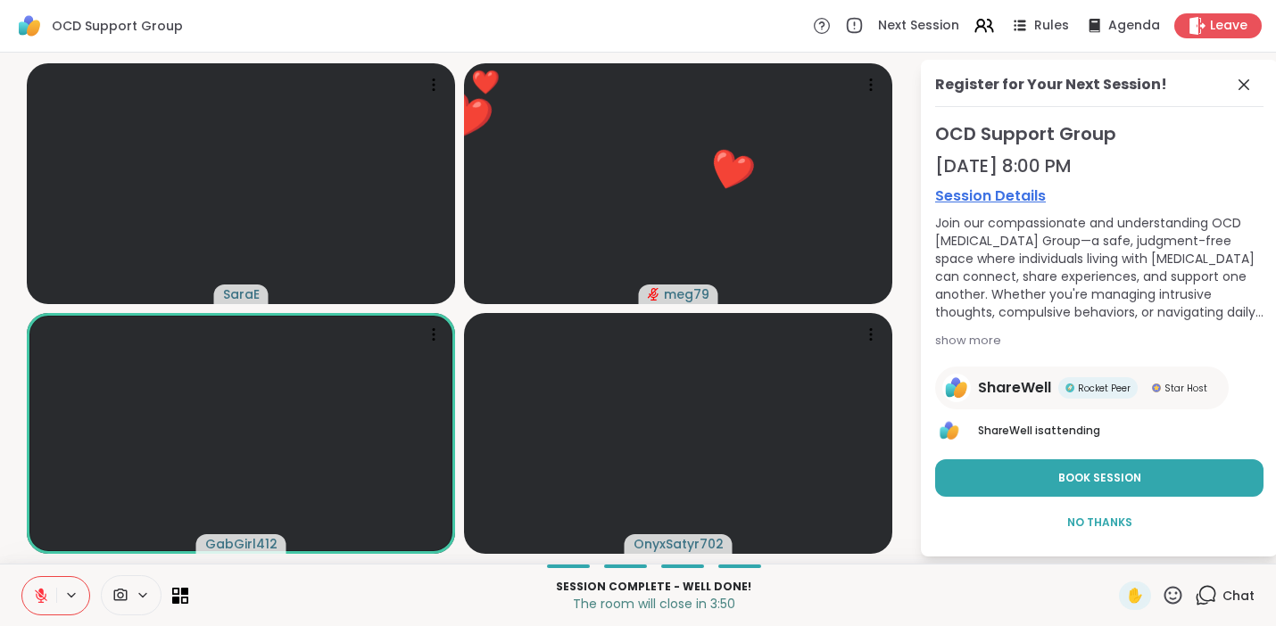
click at [42, 595] on icon at bounding box center [41, 596] width 16 height 16
click at [1090, 391] on span "Rocket Peer" at bounding box center [1104, 388] width 53 height 13
click at [1186, 385] on span "Star Host" at bounding box center [1185, 388] width 43 height 13
drag, startPoint x: 978, startPoint y: 432, endPoint x: 1100, endPoint y: 432, distance: 122.2
click at [1100, 432] on p "ShareWell is attending" at bounding box center [1121, 431] width 286 height 16
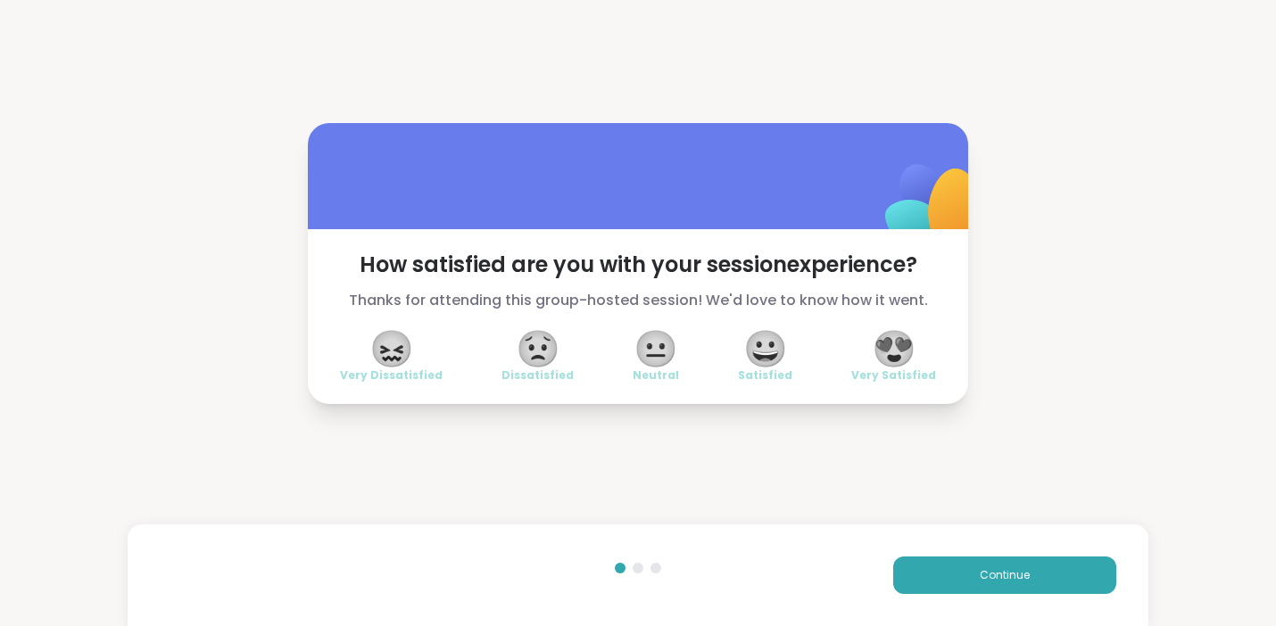
click at [882, 352] on span "😍" at bounding box center [894, 349] width 45 height 32
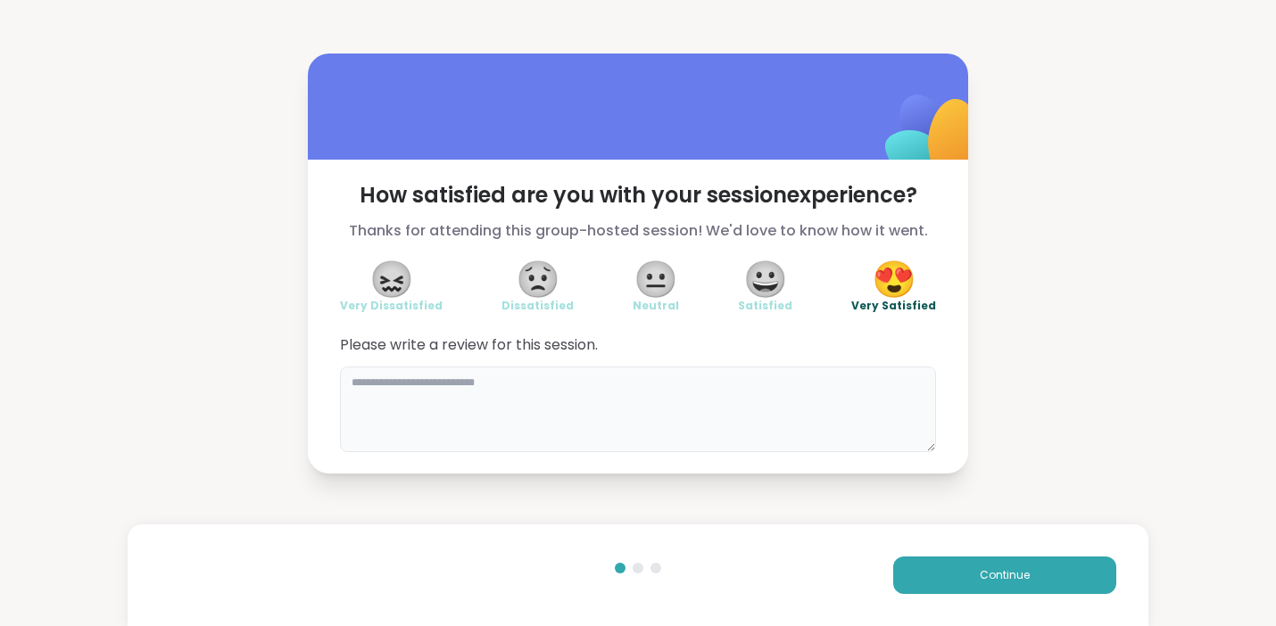
click at [573, 417] on textarea at bounding box center [638, 410] width 596 height 86
type textarea "**********"
click at [961, 576] on button "Continue" at bounding box center [1004, 575] width 223 height 37
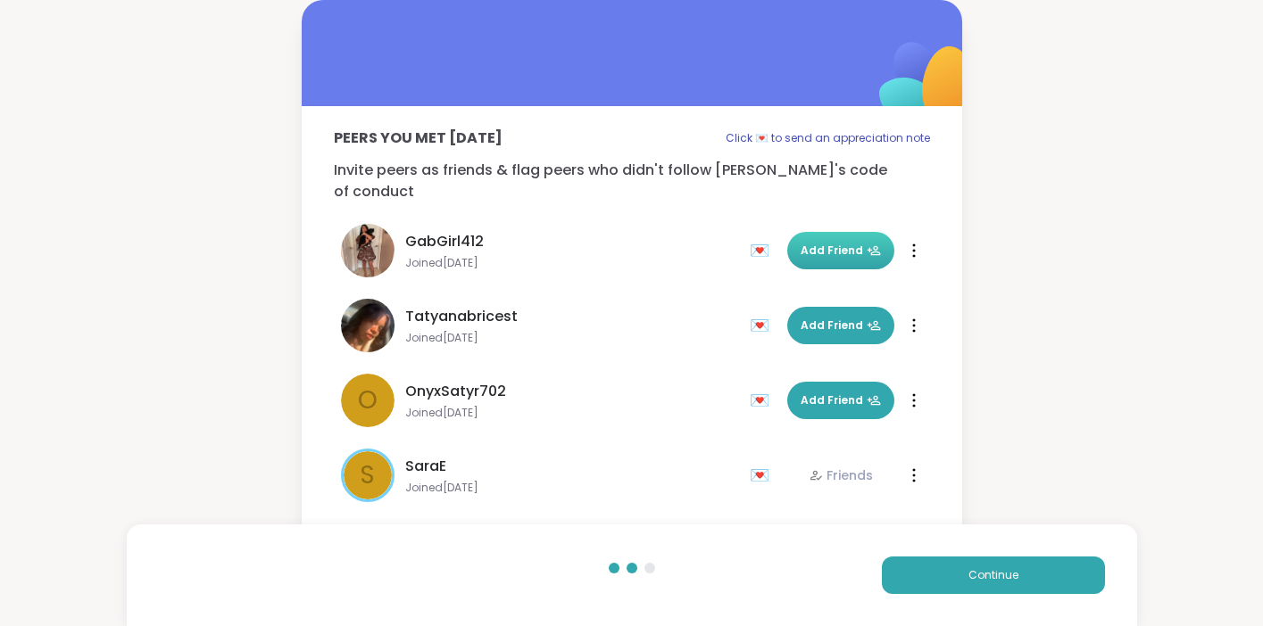
click at [851, 243] on span "Add Friend" at bounding box center [840, 251] width 80 height 16
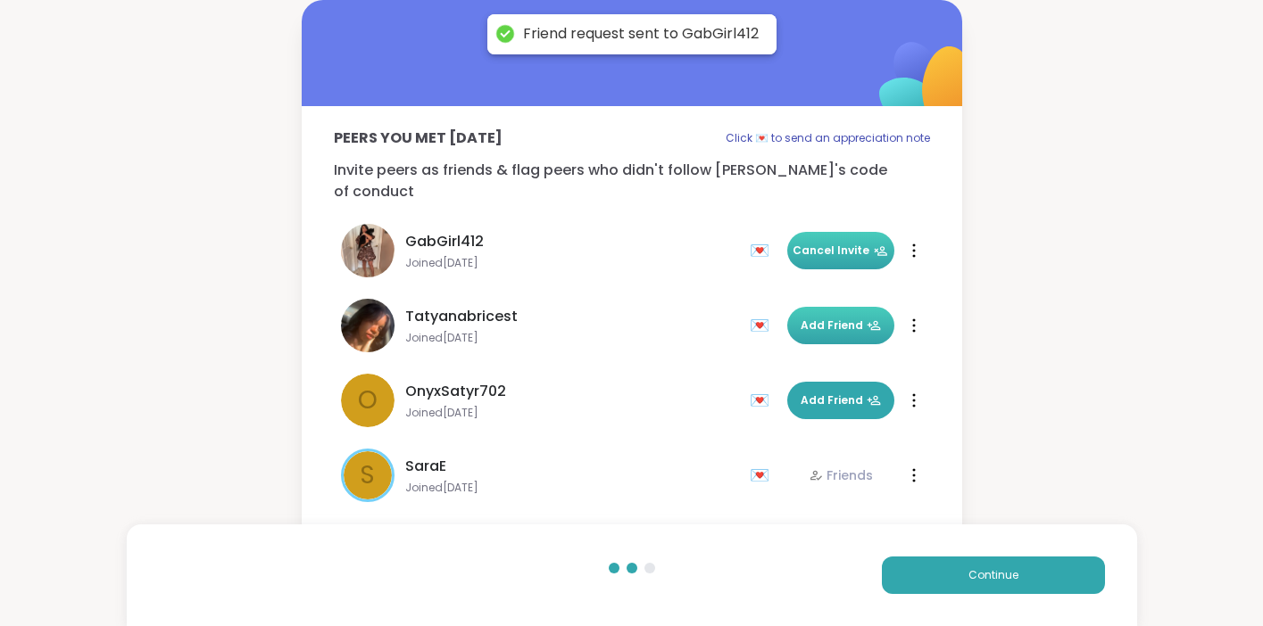
click at [822, 318] on span "Add Friend" at bounding box center [840, 326] width 80 height 16
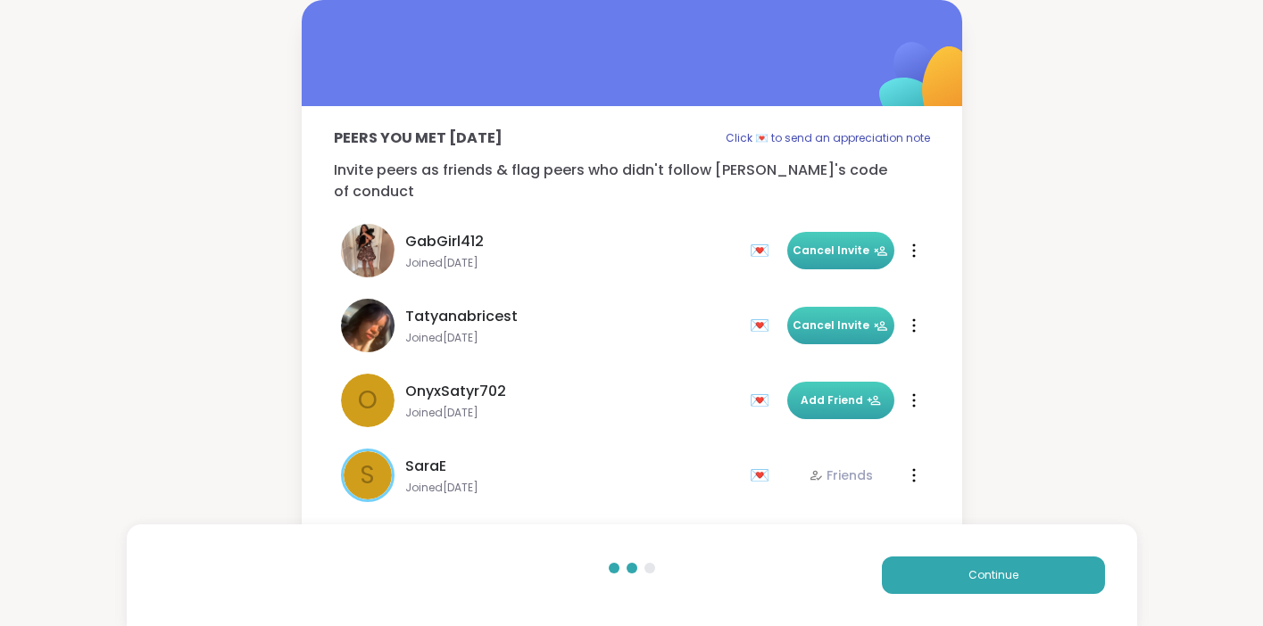
click at [809, 393] on span "Add Friend" at bounding box center [840, 401] width 80 height 16
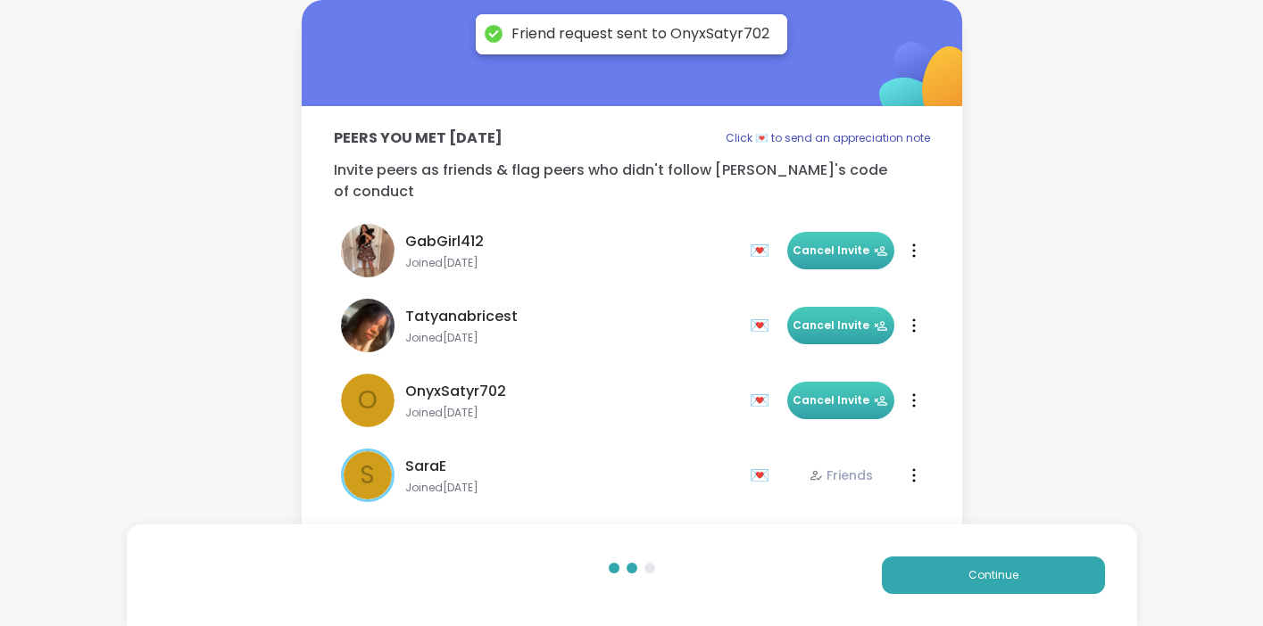
click at [814, 318] on span "Cancel Invite" at bounding box center [839, 326] width 95 height 16
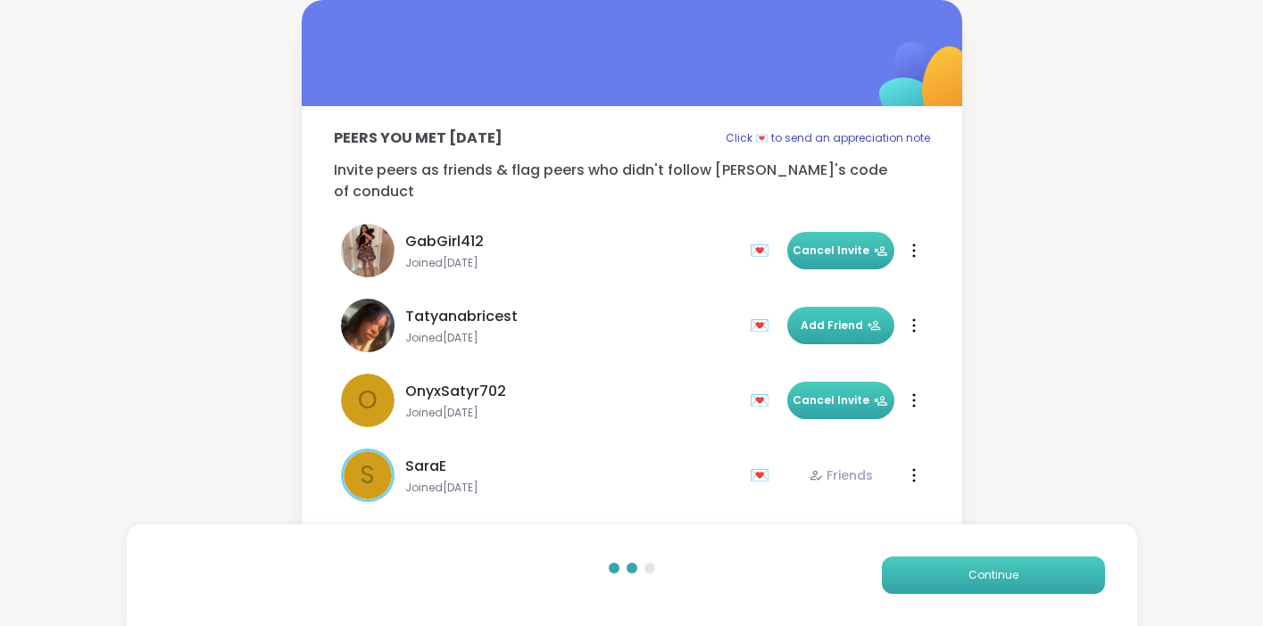
click at [956, 576] on button "Continue" at bounding box center [993, 575] width 223 height 37
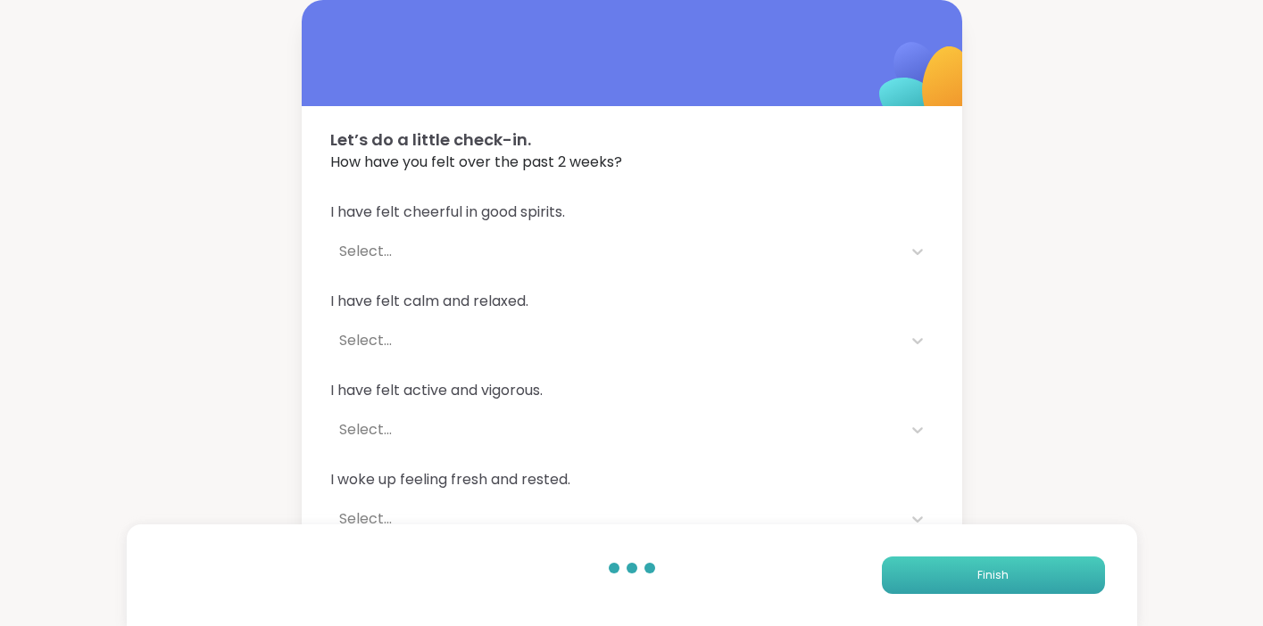
click at [957, 575] on button "Finish" at bounding box center [993, 575] width 223 height 37
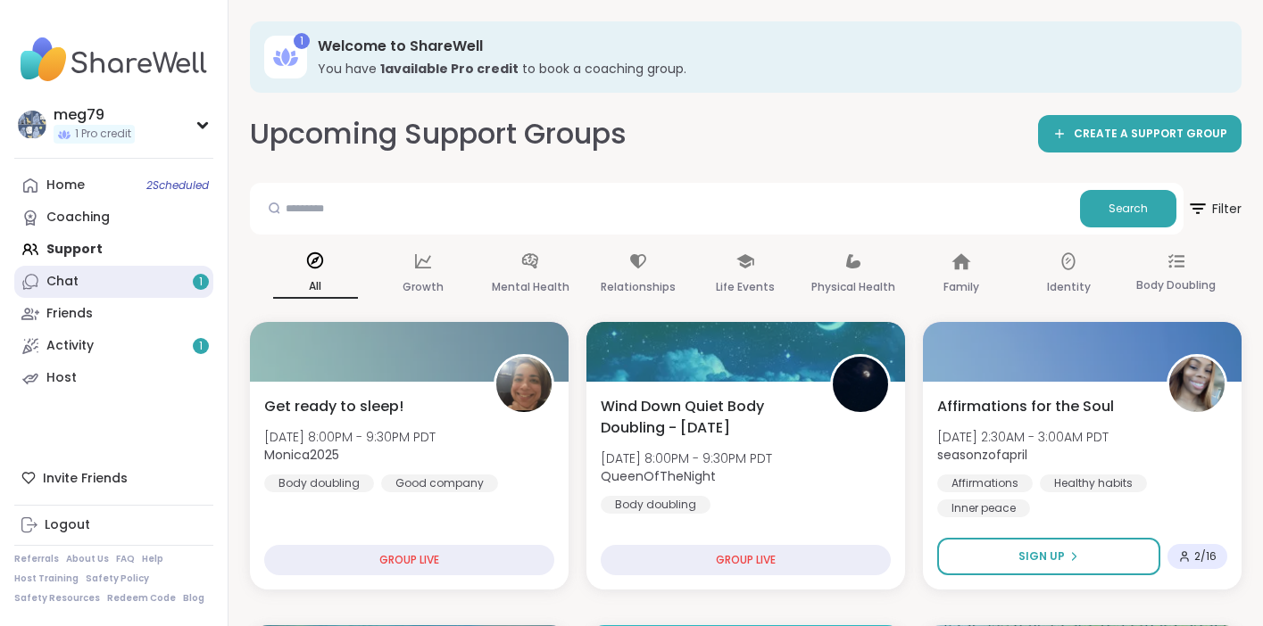
click at [113, 285] on link "Chat 1" at bounding box center [113, 282] width 199 height 32
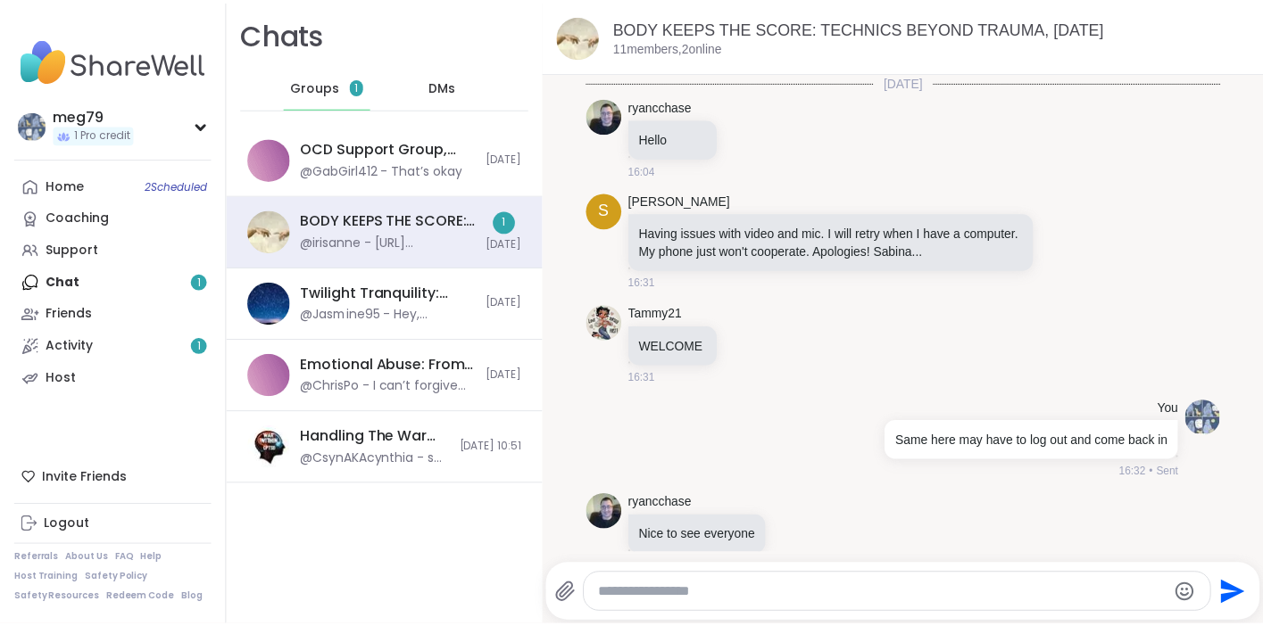
scroll to position [2988, 0]
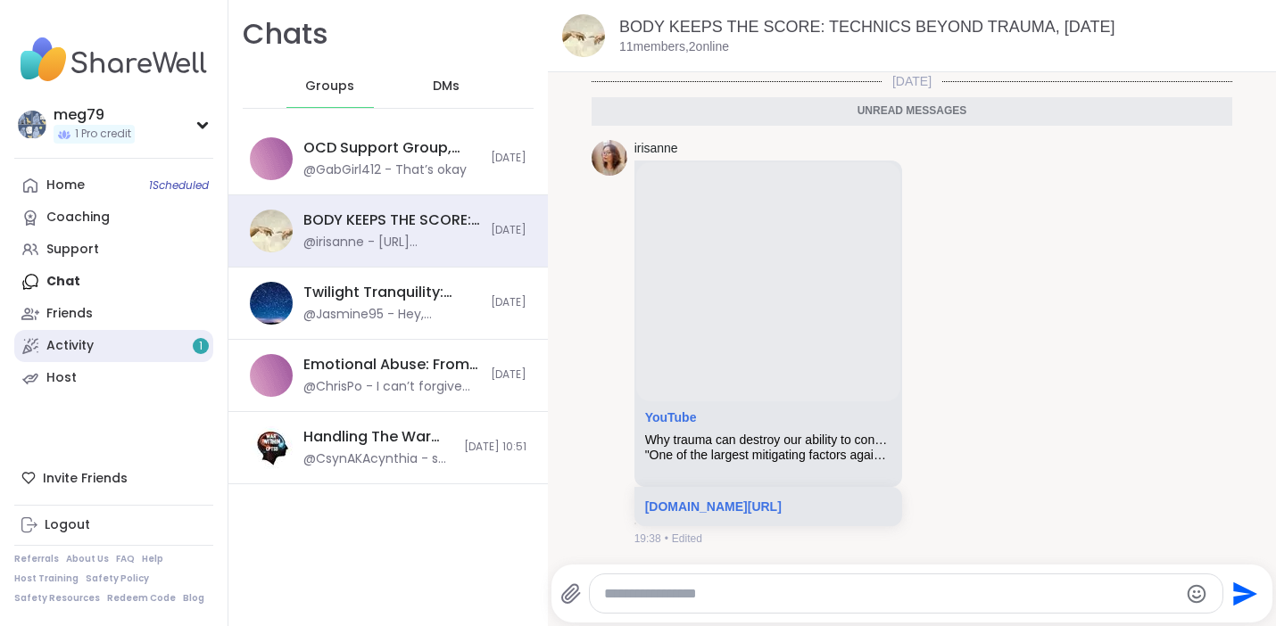
click at [98, 339] on link "Activity 1" at bounding box center [113, 346] width 199 height 32
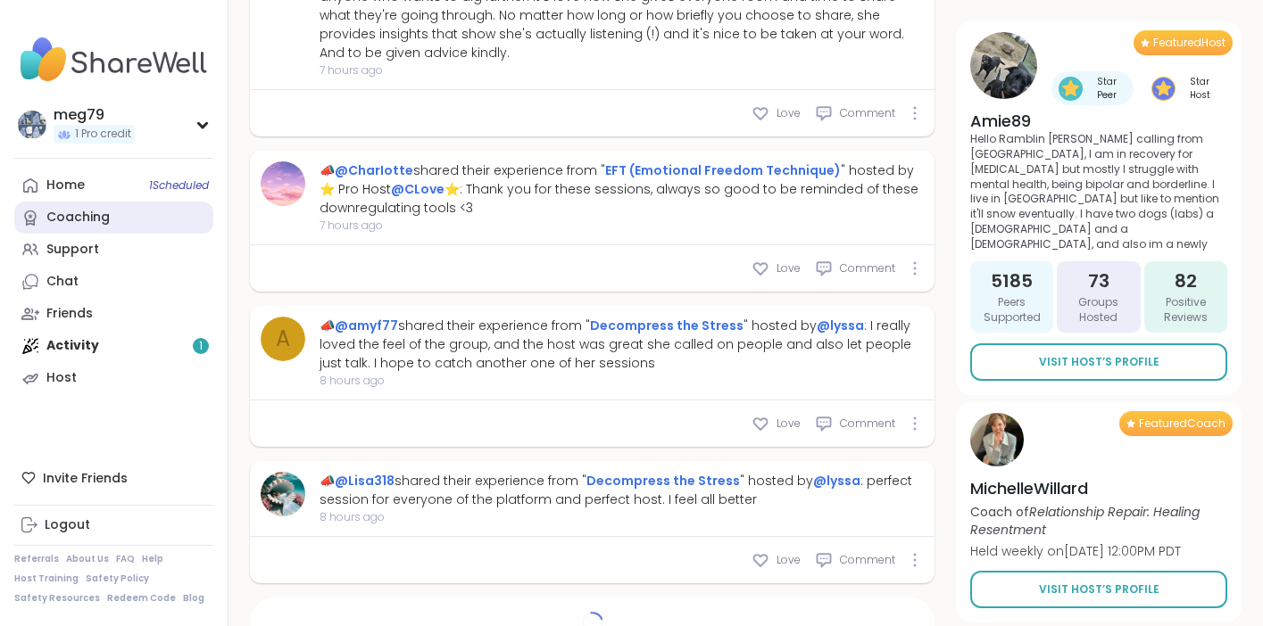
scroll to position [6693, 0]
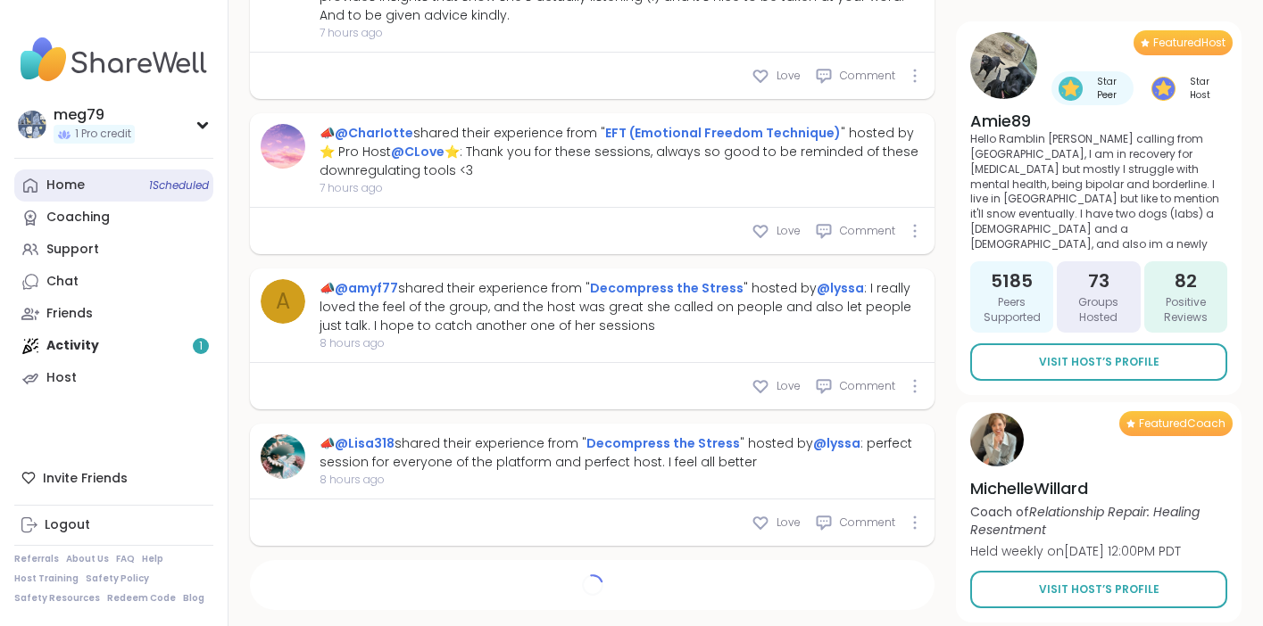
click at [86, 190] on link "Home 1 Scheduled" at bounding box center [113, 186] width 199 height 32
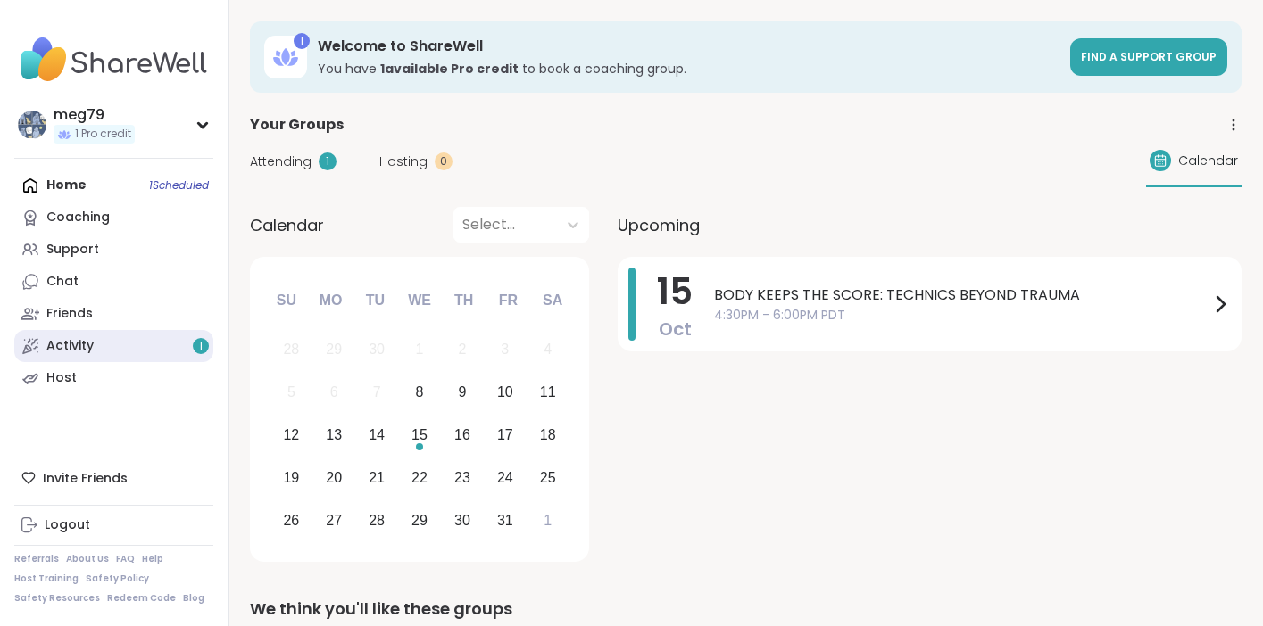
click at [79, 353] on div "Activity 1" at bounding box center [69, 346] width 47 height 18
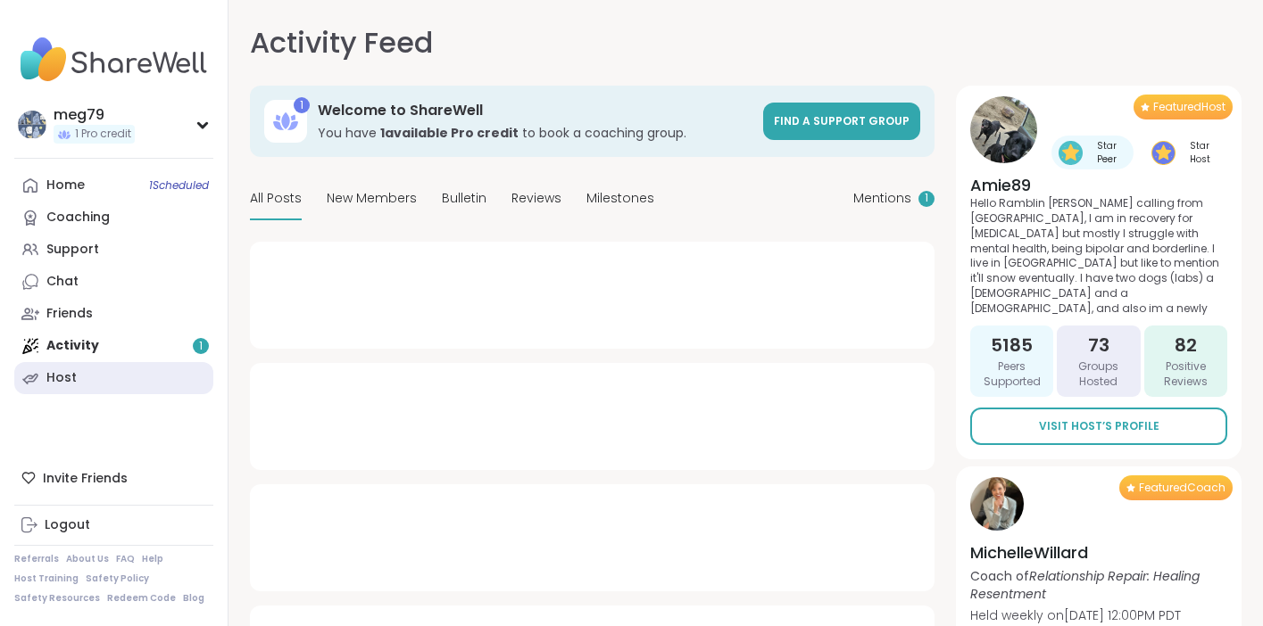
type textarea "*"
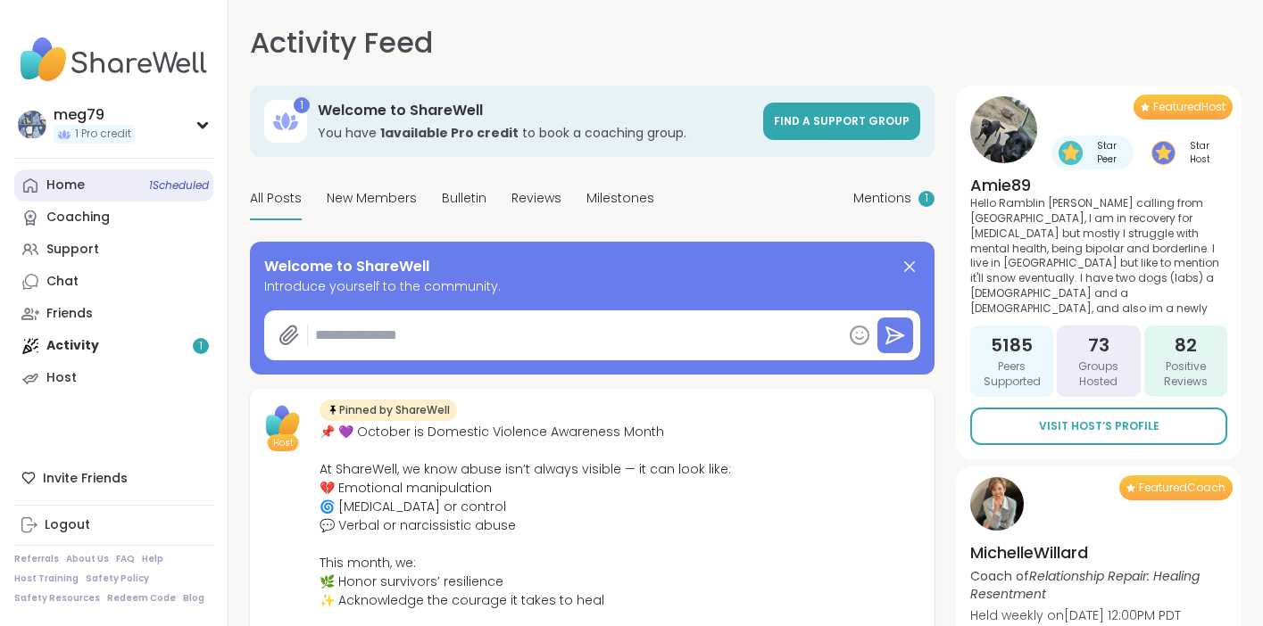
click at [62, 195] on link "Home 1 Scheduled" at bounding box center [113, 186] width 199 height 32
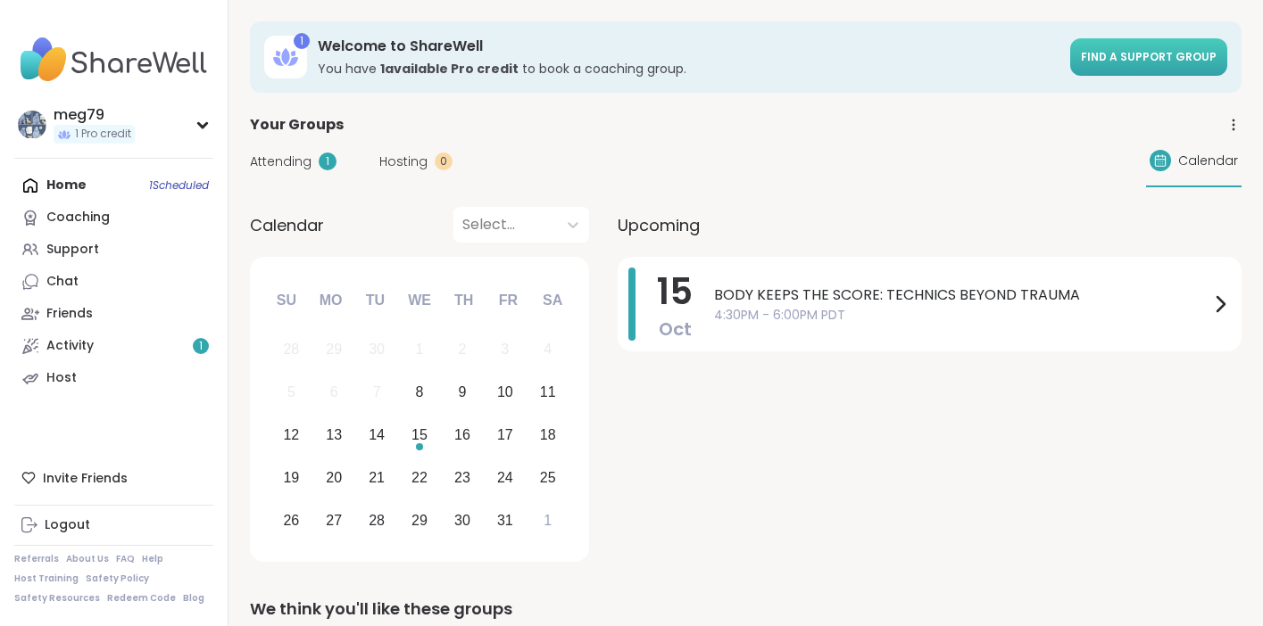
click at [1175, 54] on span "Find a support group" at bounding box center [1149, 56] width 136 height 15
